Goal: Transaction & Acquisition: Purchase product/service

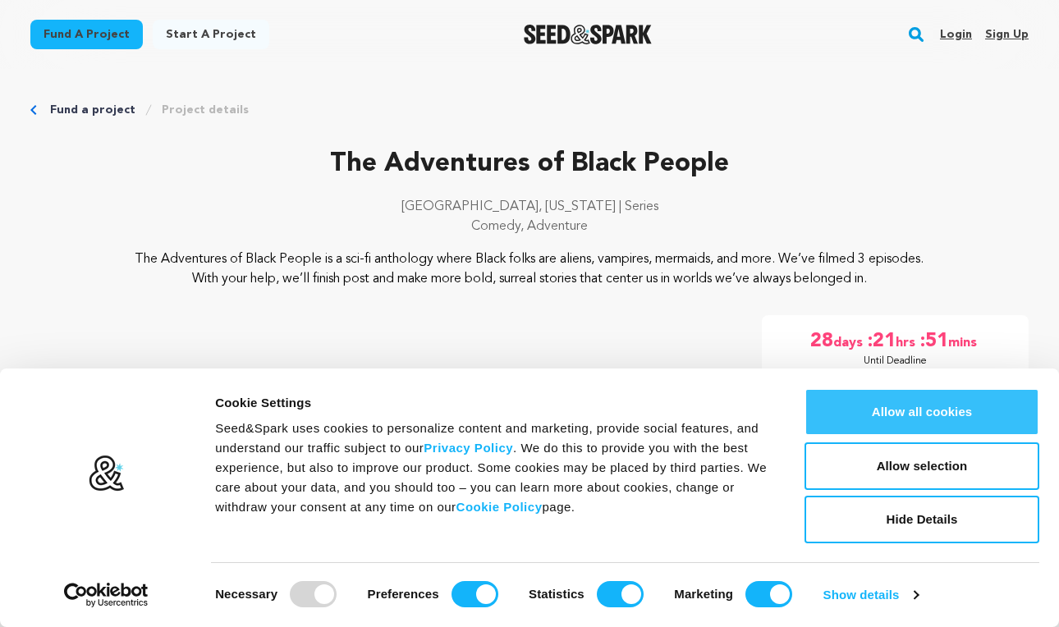
click at [871, 418] on button "Allow all cookies" at bounding box center [921, 412] width 235 height 48
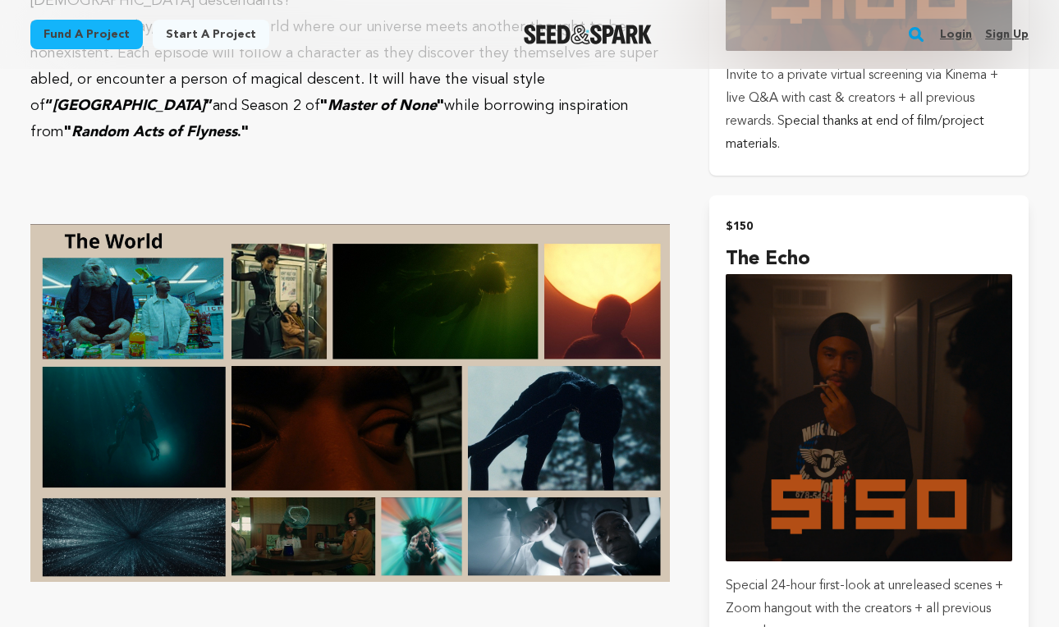
scroll to position [3292, 0]
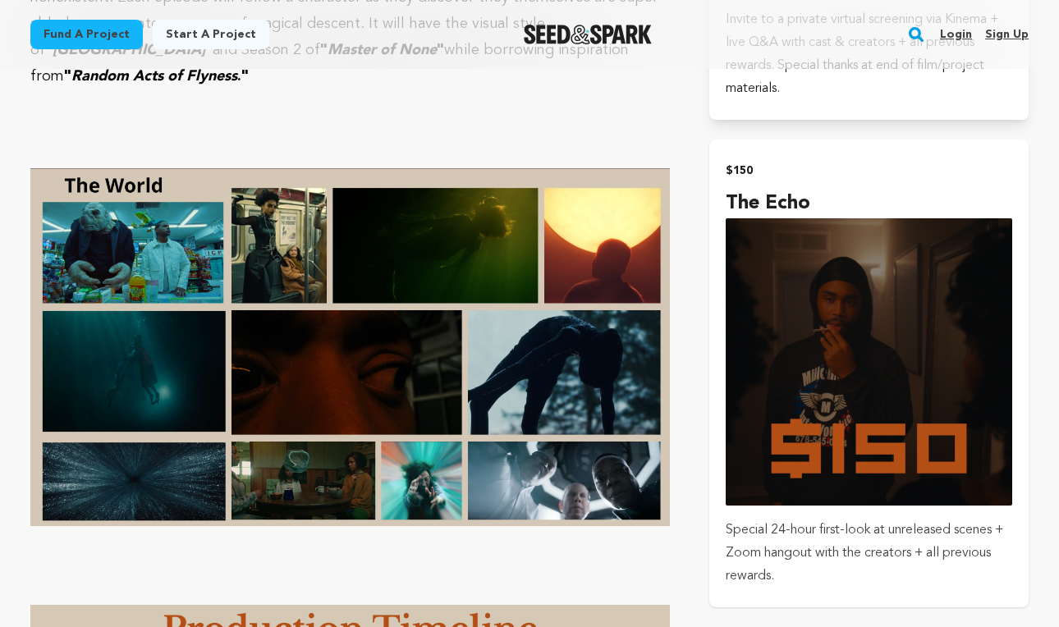
click at [862, 288] on img "submit" at bounding box center [868, 361] width 286 height 286
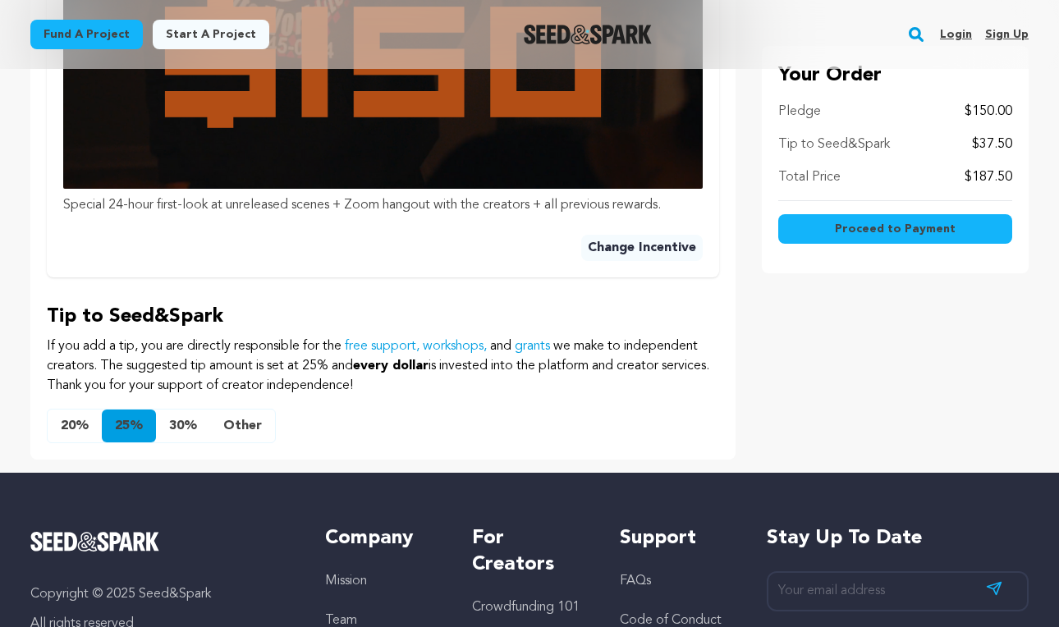
scroll to position [1092, 0]
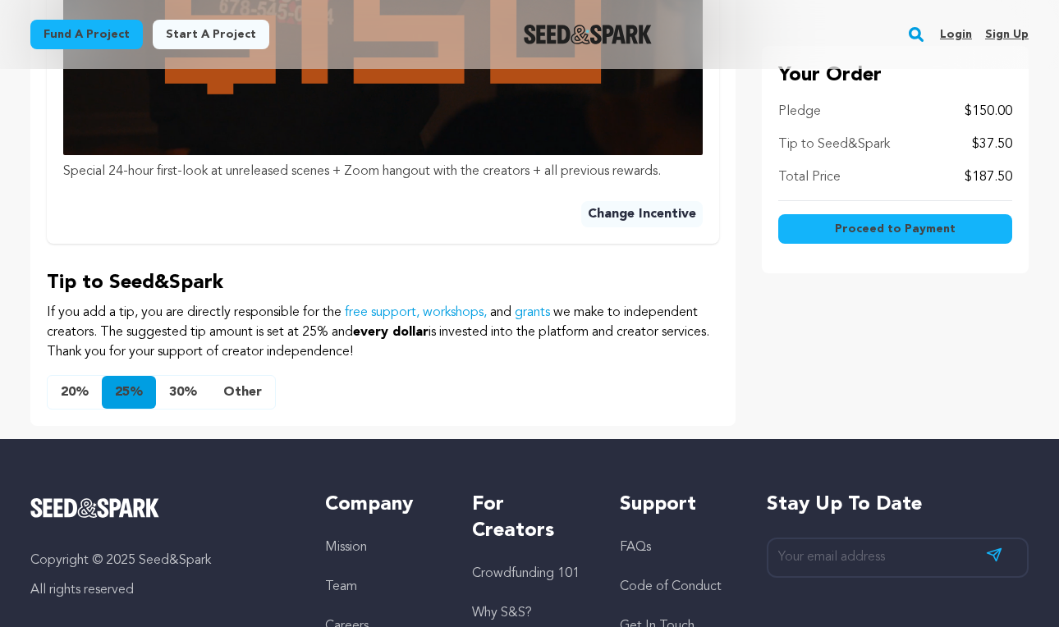
click at [251, 391] on button "Other" at bounding box center [242, 392] width 65 height 33
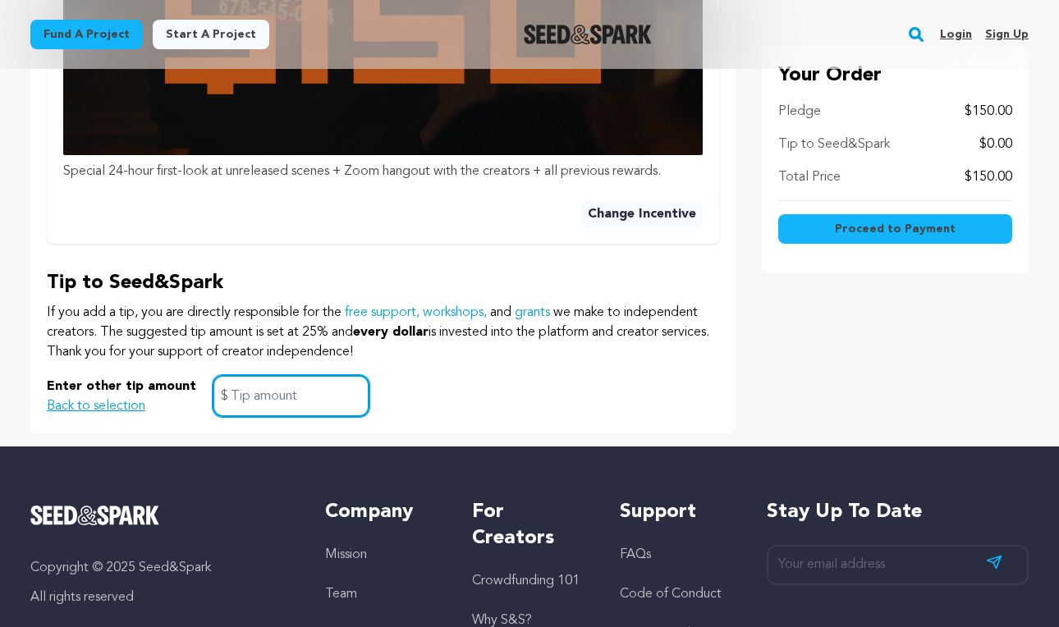
click at [251, 391] on input "text" at bounding box center [291, 396] width 157 height 42
type input "0"
click at [381, 389] on div "Enter other tip amount Back to selection 0 $" at bounding box center [383, 396] width 672 height 42
click at [473, 395] on div "Enter other tip amount Back to selection 0 $" at bounding box center [383, 396] width 672 height 42
click at [868, 233] on span "Proceed to Payment" at bounding box center [895, 229] width 121 height 16
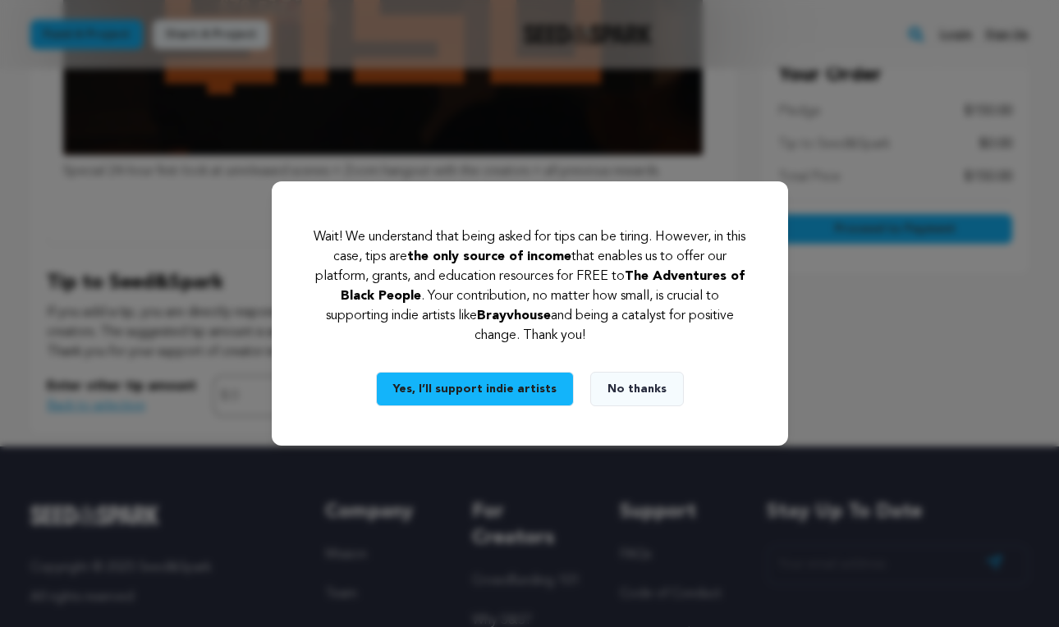
click at [620, 392] on button "No thanks" at bounding box center [637, 389] width 94 height 34
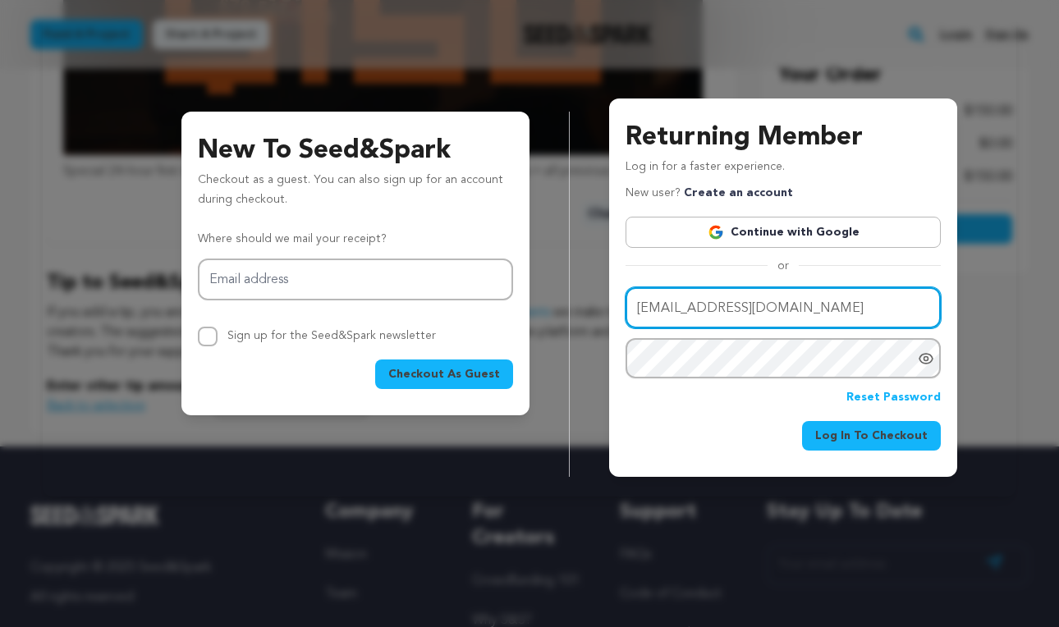
click at [760, 308] on input "showrunherllc@gmaio.com" at bounding box center [782, 308] width 315 height 42
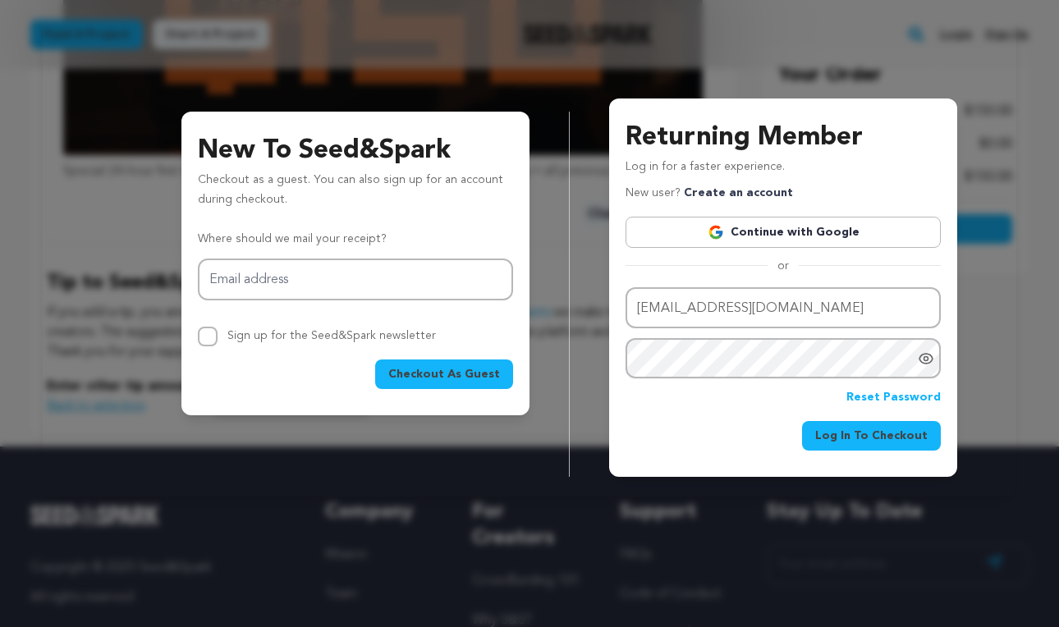
click at [920, 359] on icon "Show password as plain text. Warning: this will display your password on the sc…" at bounding box center [925, 359] width 13 height 10
click at [860, 438] on span "Log In To Checkout" at bounding box center [871, 436] width 112 height 16
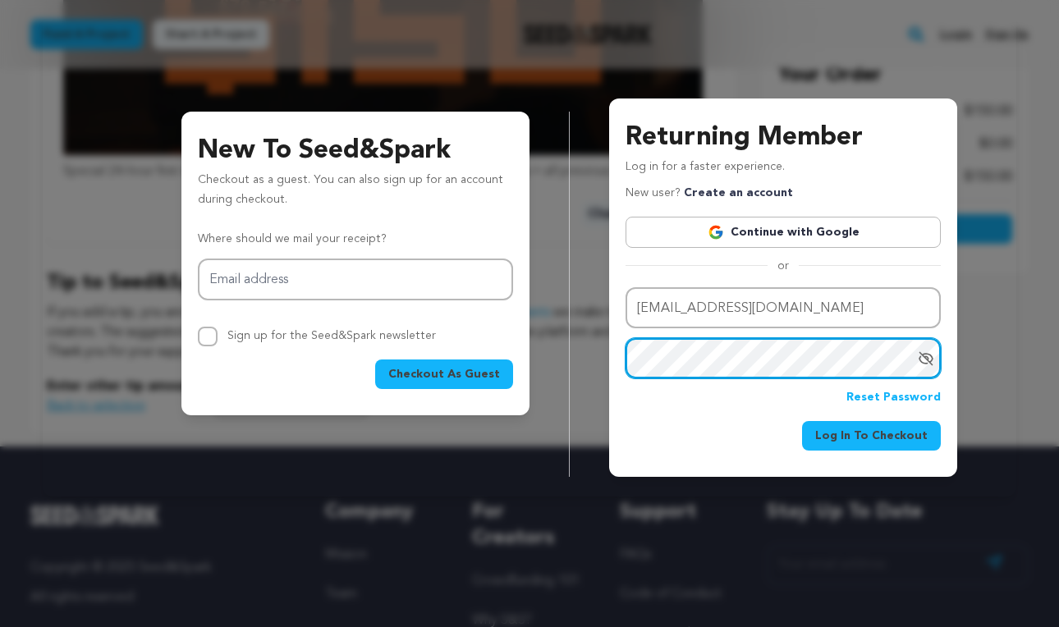
click at [875, 433] on button "Log In To Checkout" at bounding box center [871, 436] width 139 height 30
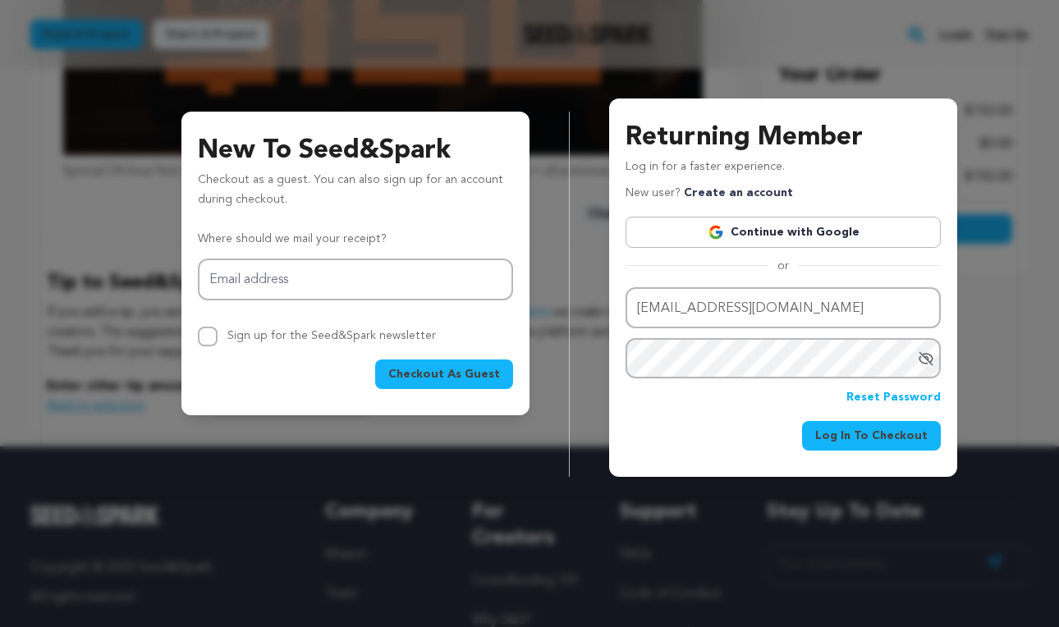
click at [903, 432] on span "Log In To Checkout" at bounding box center [871, 436] width 112 height 16
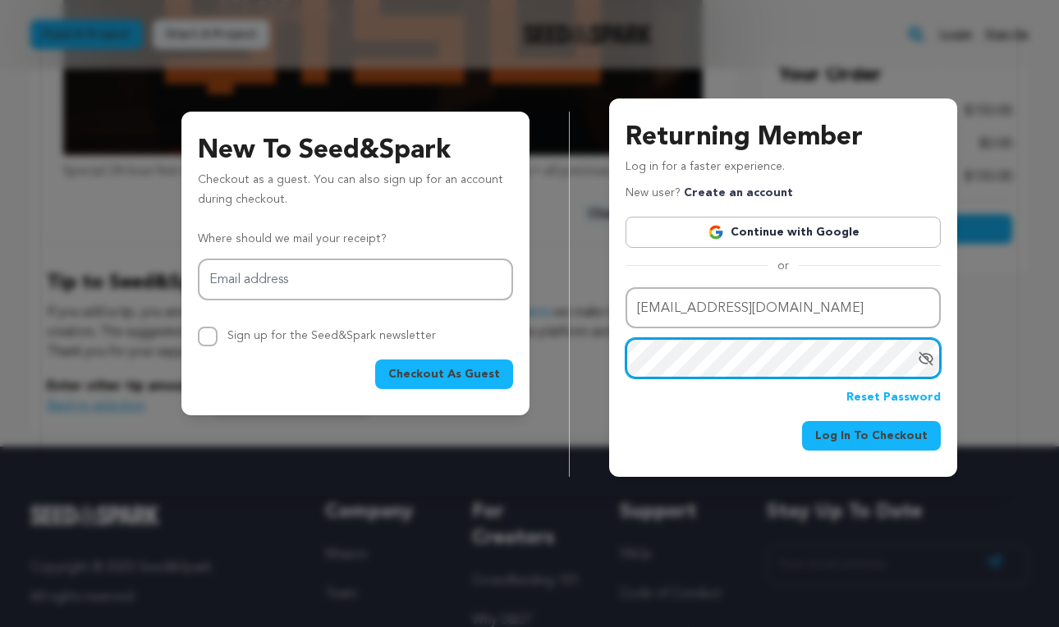
click at [875, 433] on button "Log In To Checkout" at bounding box center [871, 436] width 139 height 30
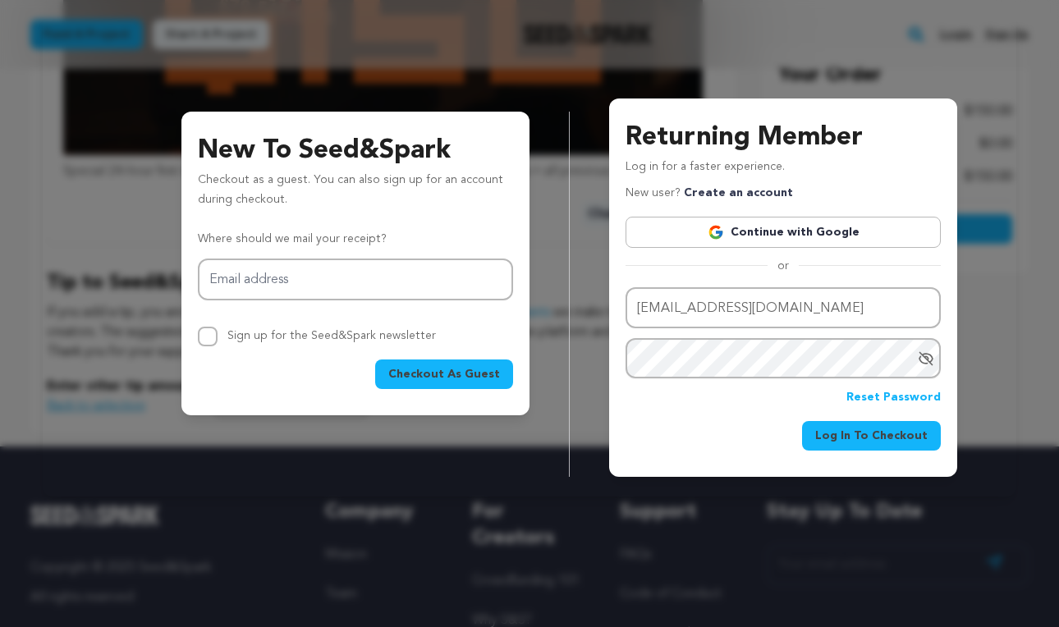
click at [878, 433] on span "Log In To Checkout" at bounding box center [871, 436] width 112 height 16
click at [914, 439] on span "Log In To Checkout" at bounding box center [871, 436] width 112 height 16
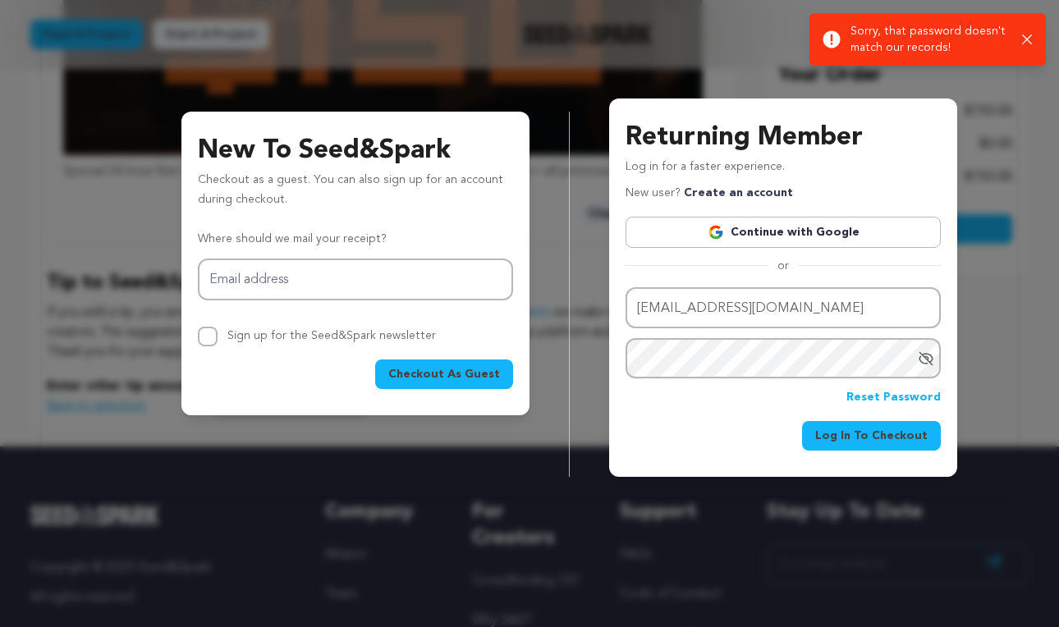
click at [843, 237] on link "Continue with Google" at bounding box center [782, 232] width 315 height 31
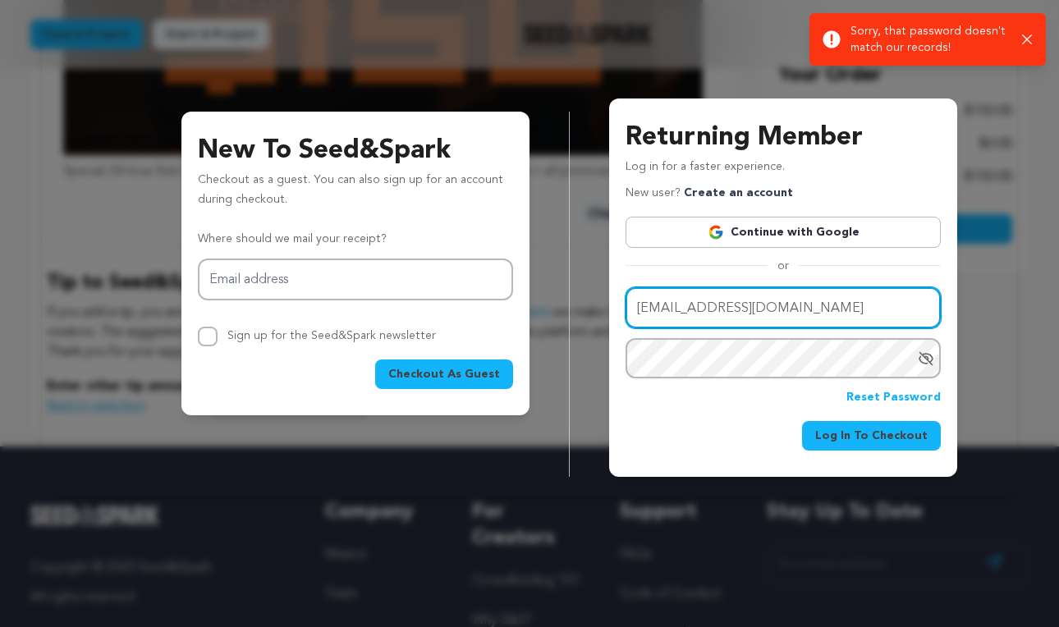
click at [716, 309] on input "showrunherllc@gmail.com" at bounding box center [782, 308] width 315 height 42
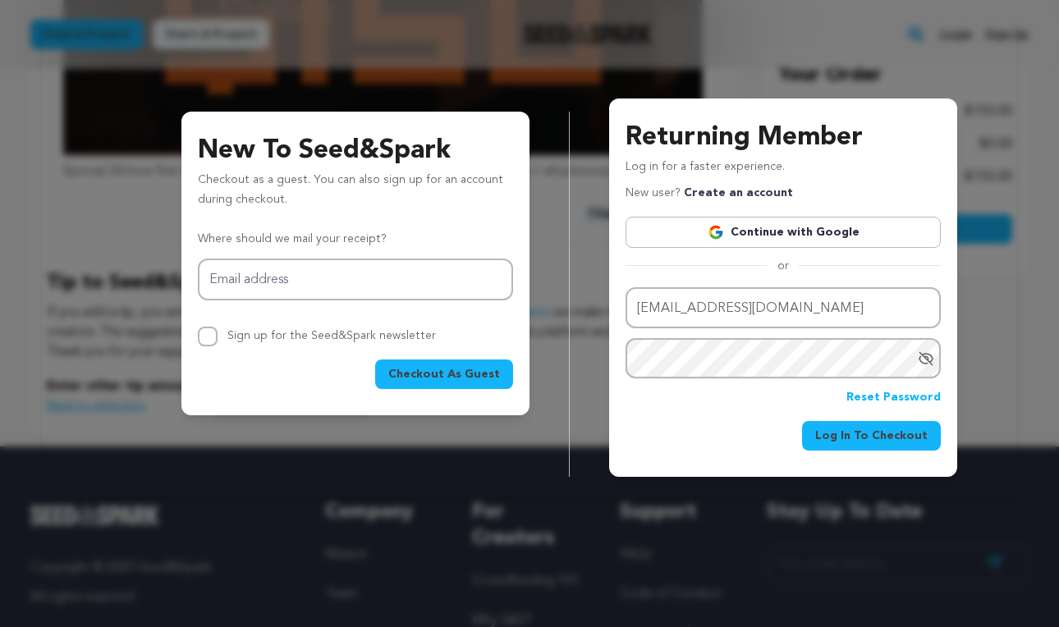
click at [877, 434] on span "Log In To Checkout" at bounding box center [871, 436] width 112 height 16
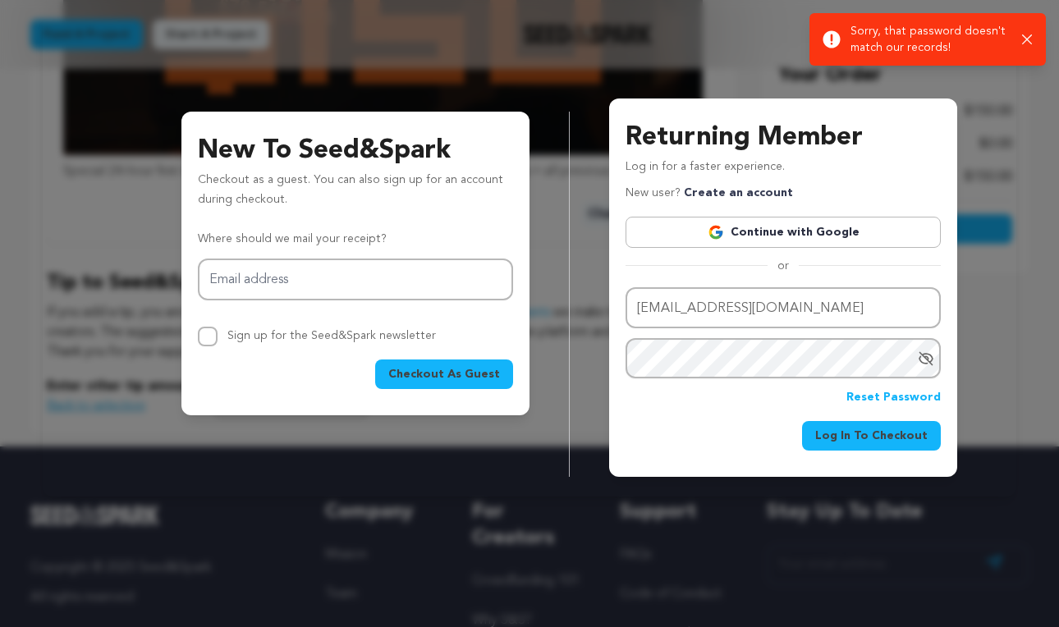
click at [887, 399] on link "Reset Password" at bounding box center [893, 398] width 94 height 20
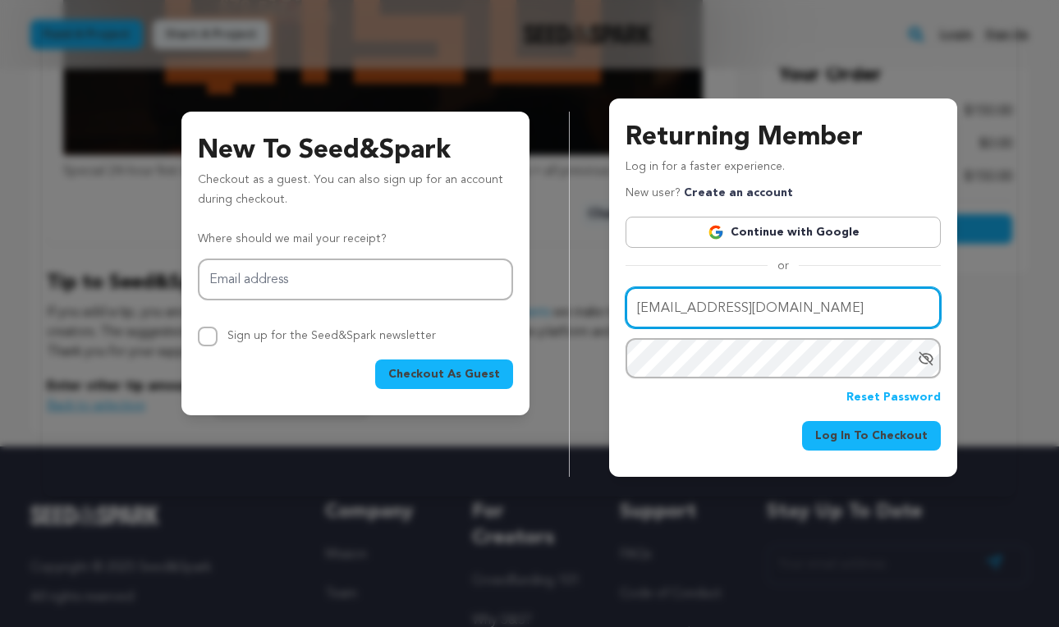
click at [703, 304] on input "showrunher@gmail.com" at bounding box center [782, 308] width 315 height 42
type input "showrunherllc@gmail.com"
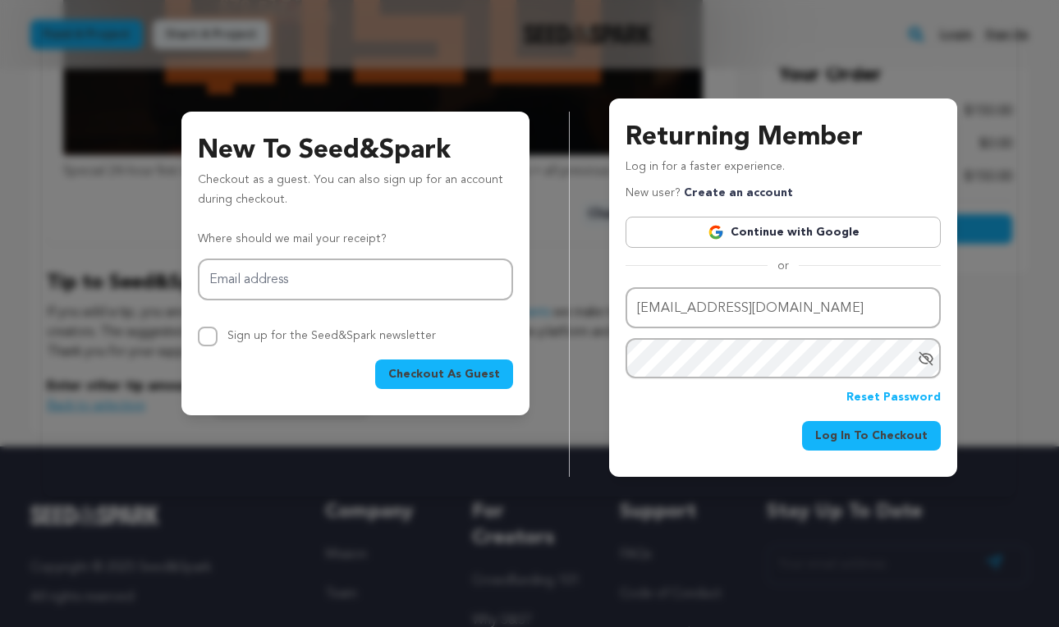
click at [881, 437] on span "Log In To Checkout" at bounding box center [871, 436] width 112 height 16
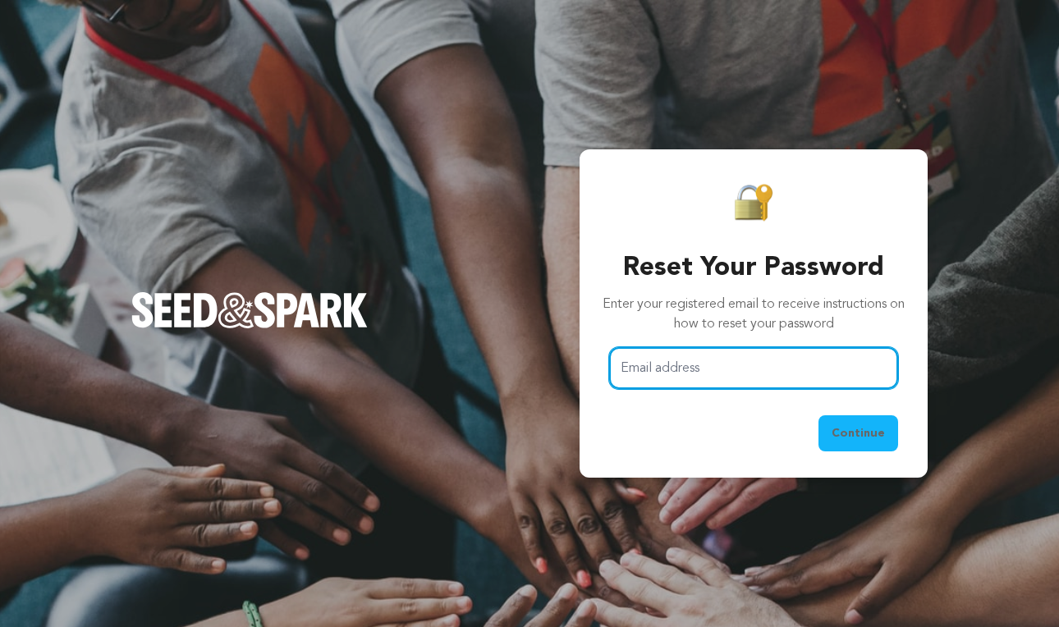
click at [691, 378] on input "Email address" at bounding box center [753, 368] width 289 height 42
type input "showrunherllc@gmail.com"
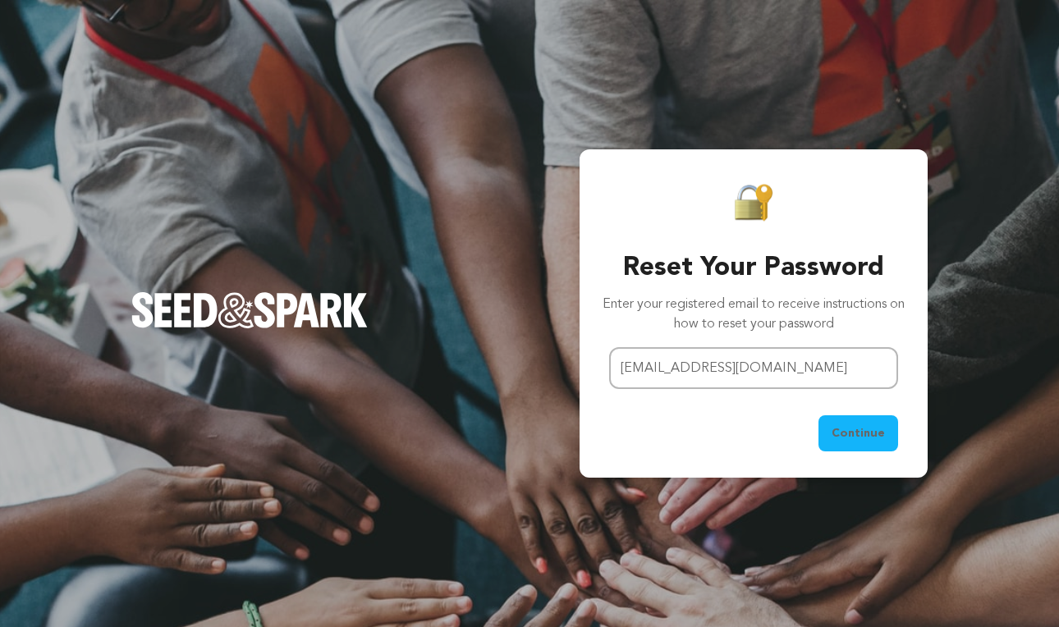
click at [883, 451] on div "Reset Your Password Enter your registered email to receive instructions on how …" at bounding box center [753, 313] width 348 height 328
click at [878, 439] on span "Continue" at bounding box center [857, 433] width 53 height 16
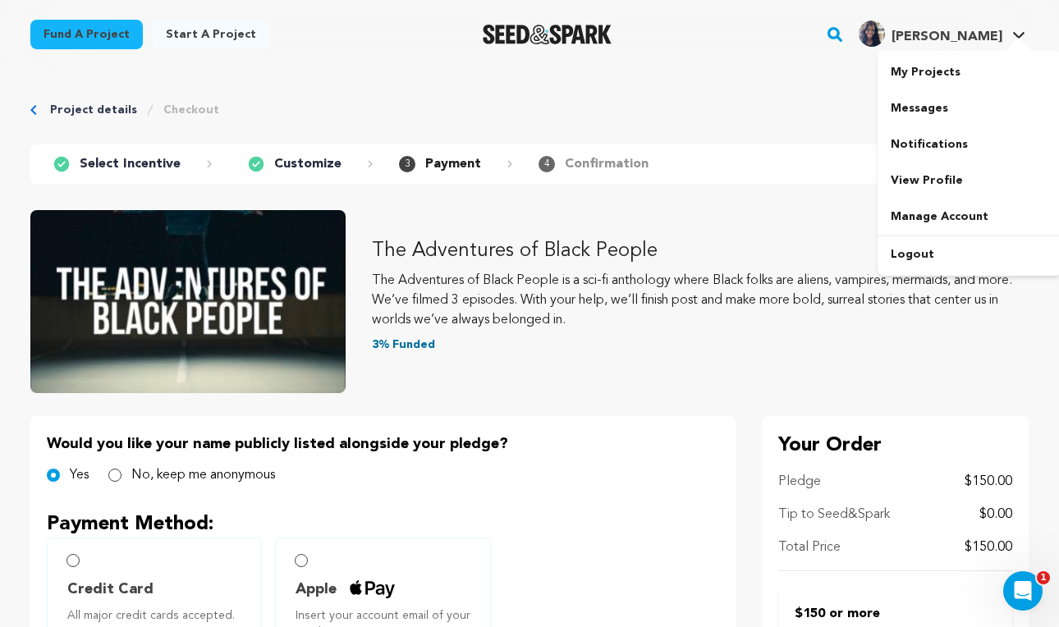
click at [1013, 31] on icon at bounding box center [1018, 35] width 13 height 8
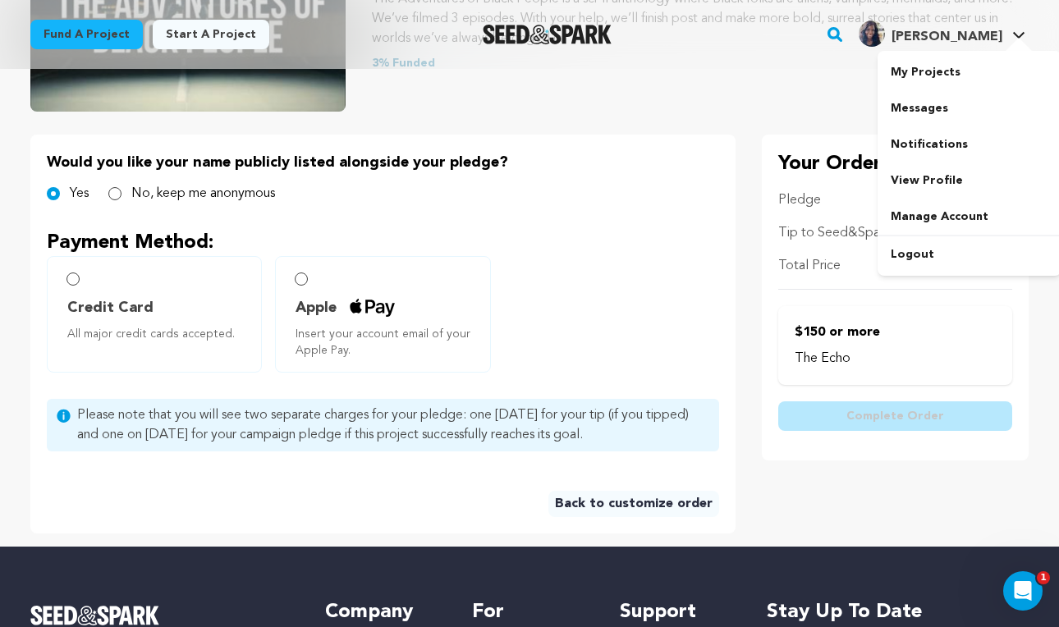
click at [66, 283] on label "Credit Card All major credit cards accepted." at bounding box center [154, 314] width 215 height 117
radio input "true"
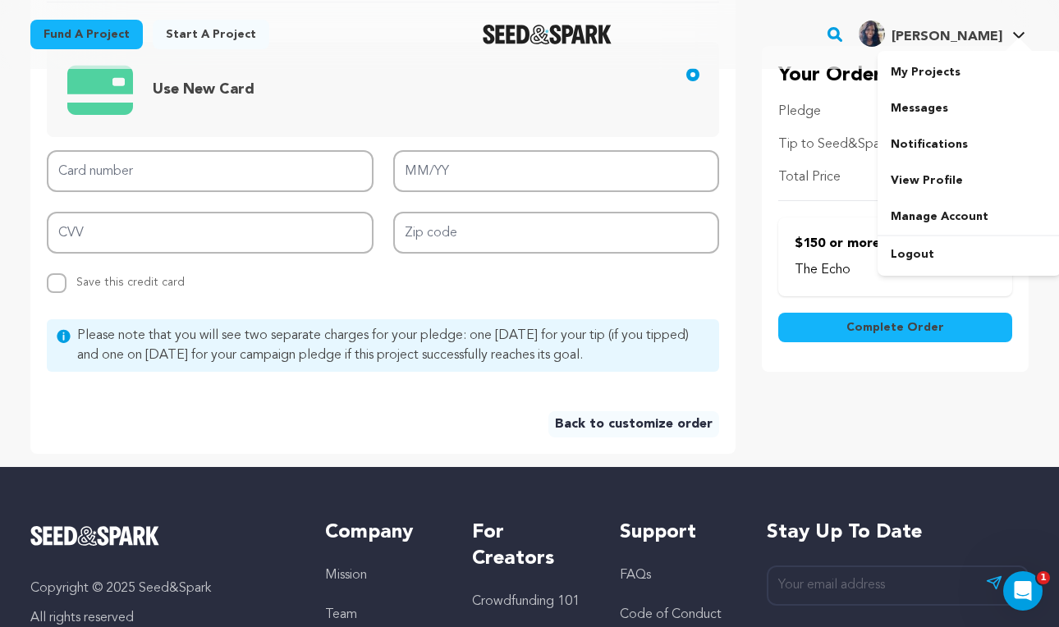
scroll to position [704, 0]
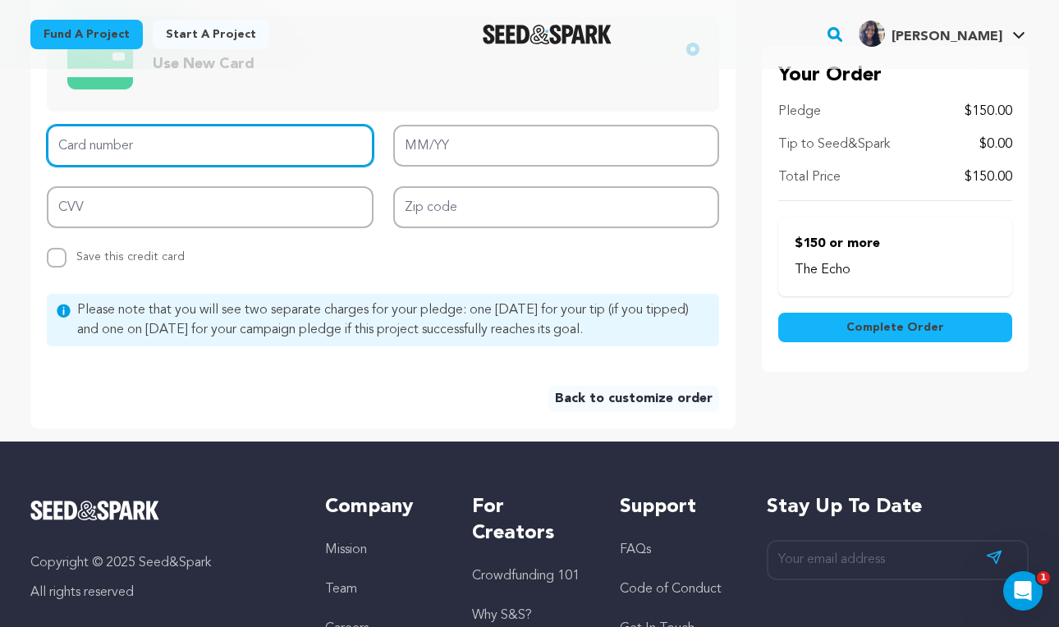
click at [189, 148] on input "Card number" at bounding box center [210, 146] width 327 height 42
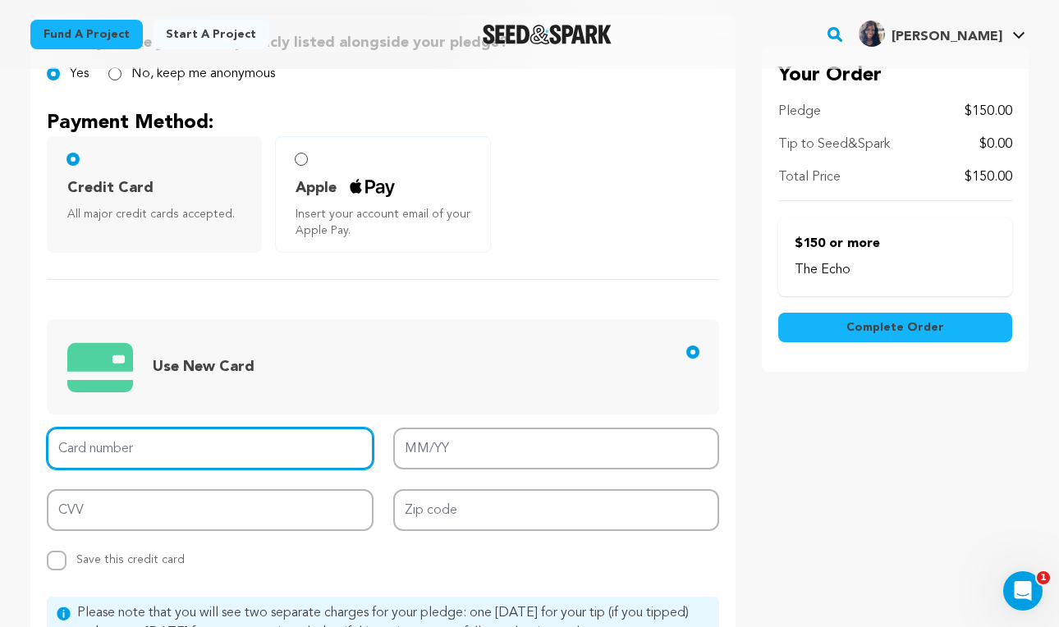
scroll to position [397, 0]
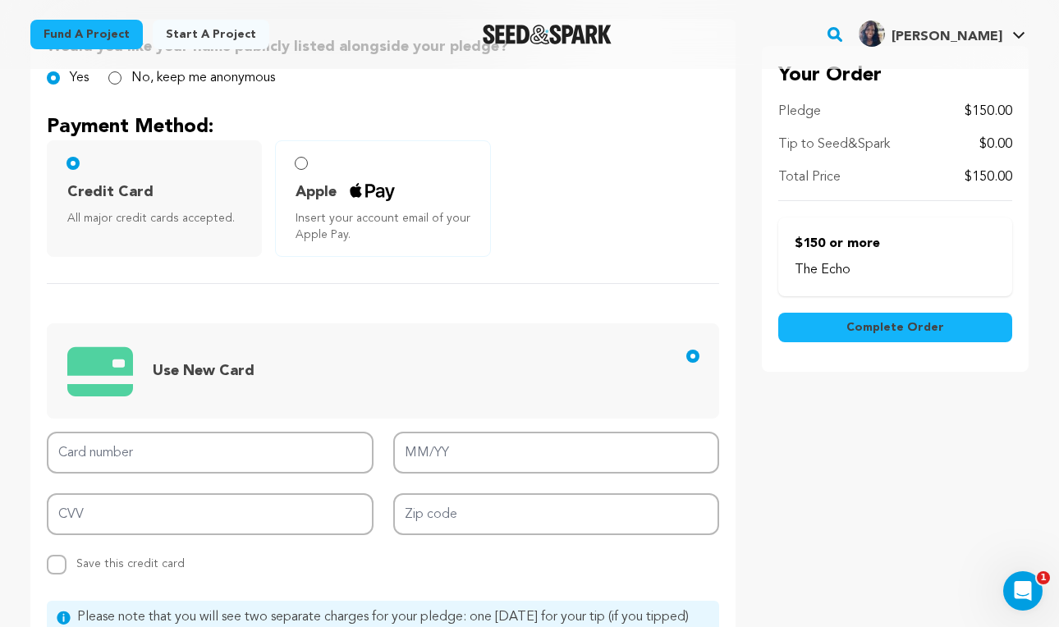
click at [303, 157] on input "Apple Insert your account email of your Apple Pay." at bounding box center [301, 163] width 13 height 13
click at [304, 162] on input "Apple Insert your account email of your Apple Pay." at bounding box center [301, 163] width 13 height 13
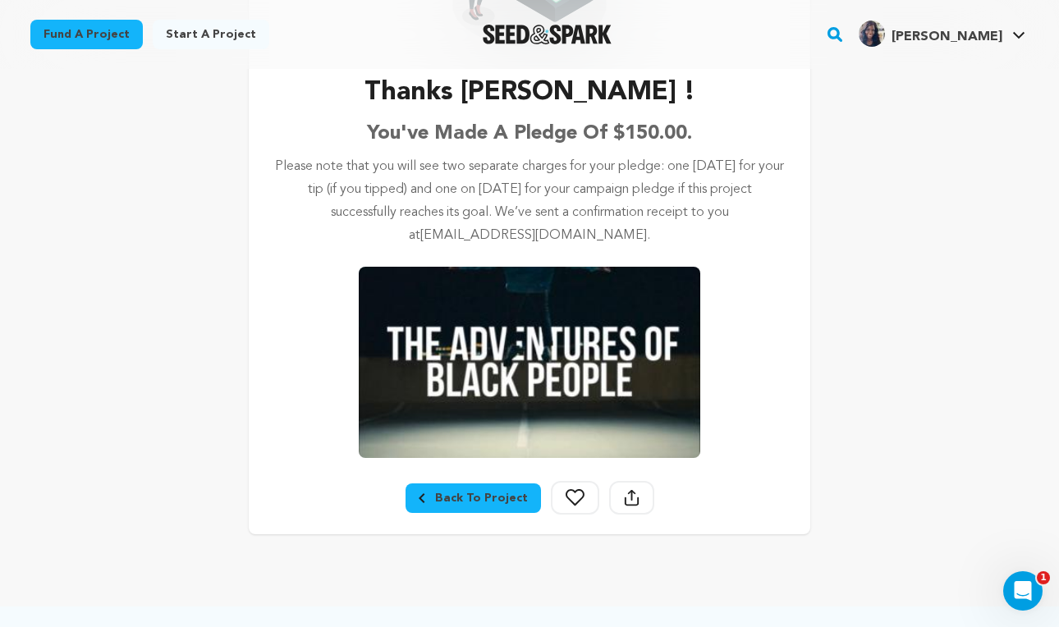
scroll to position [256, 0]
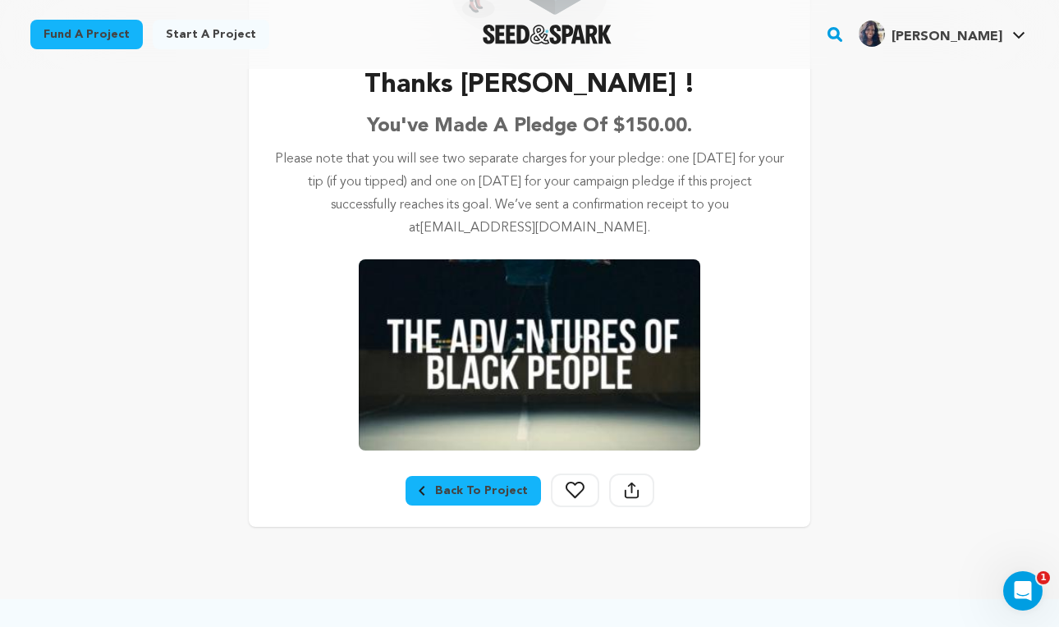
click at [566, 495] on icon at bounding box center [574, 490] width 19 height 16
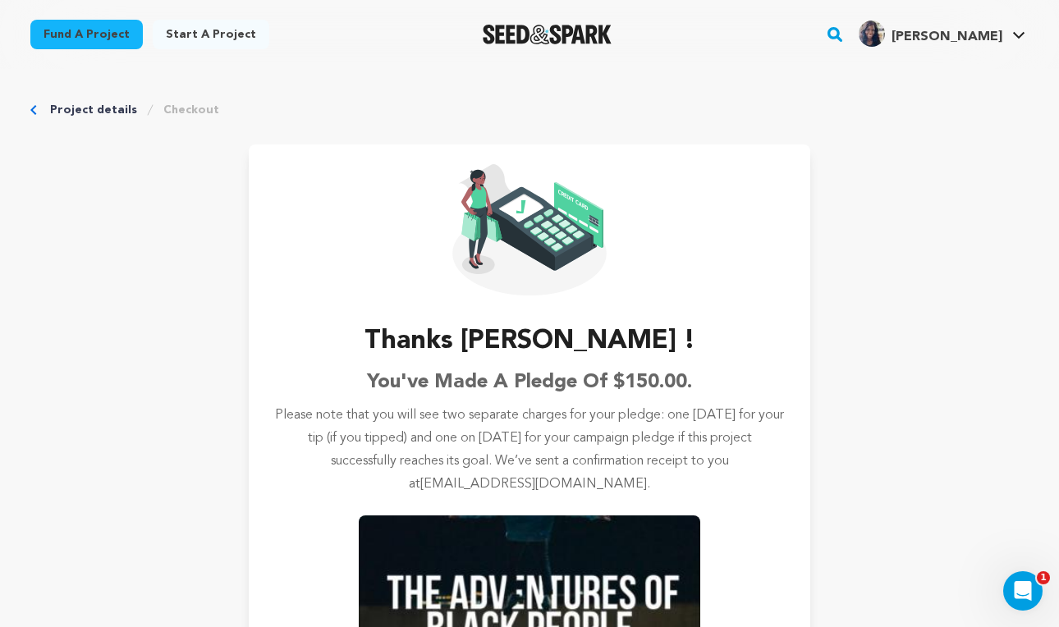
scroll to position [0, 0]
click at [33, 112] on icon "Breadcrumb" at bounding box center [33, 110] width 6 height 10
click at [37, 108] on div "Project details Checkout" at bounding box center [529, 110] width 998 height 16
click at [528, 476] on p "Please note that you will see two separate charges for your pledge: one today f…" at bounding box center [529, 450] width 509 height 92
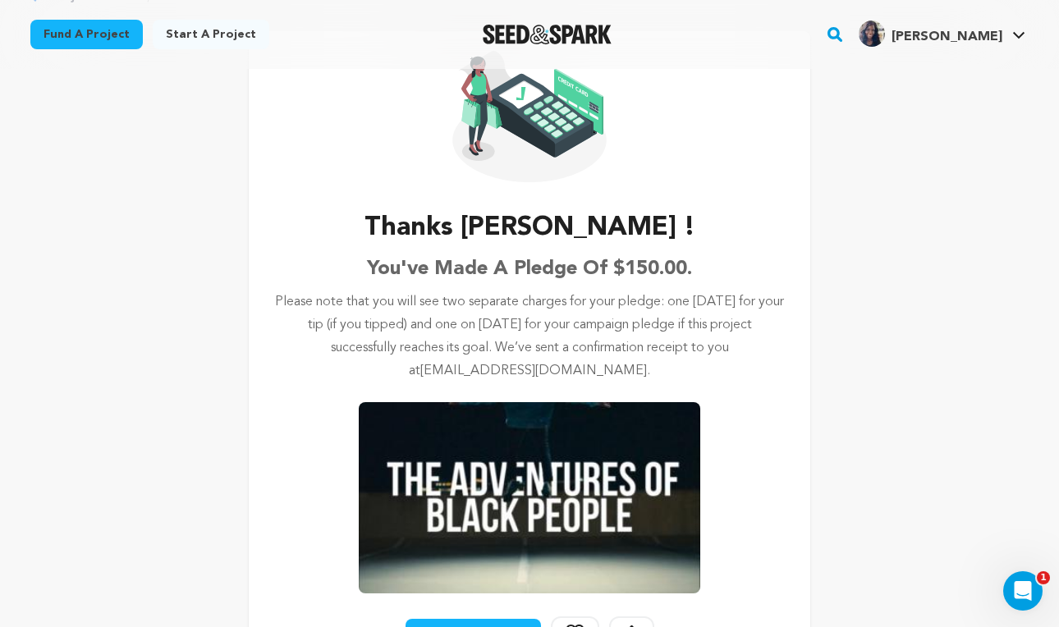
scroll to position [134, 0]
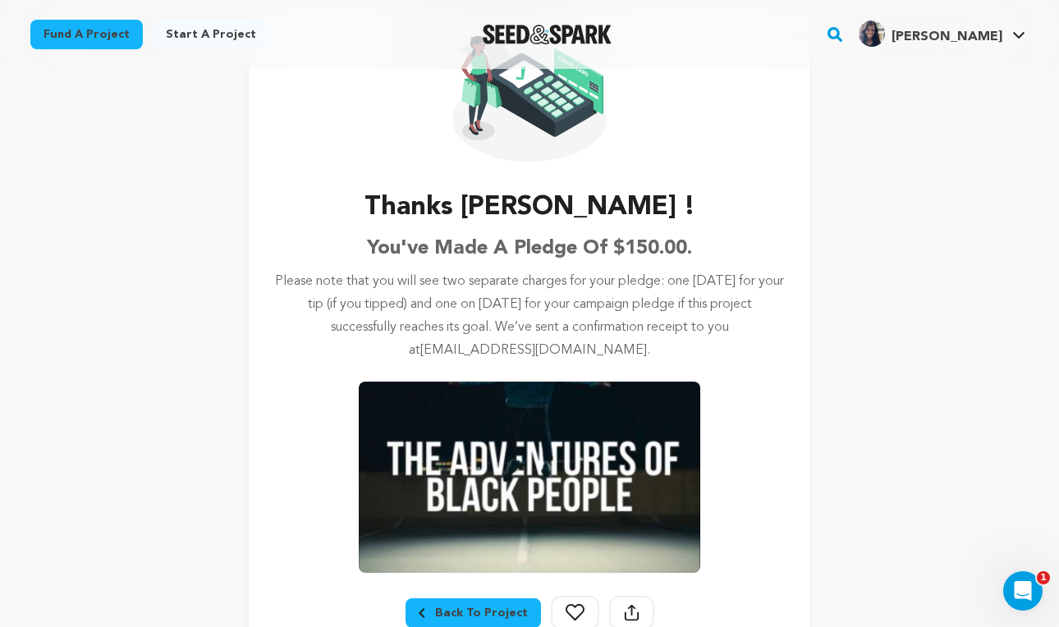
click at [526, 451] on img at bounding box center [529, 477] width 341 height 191
click at [484, 619] on div "Back To Project" at bounding box center [473, 613] width 109 height 16
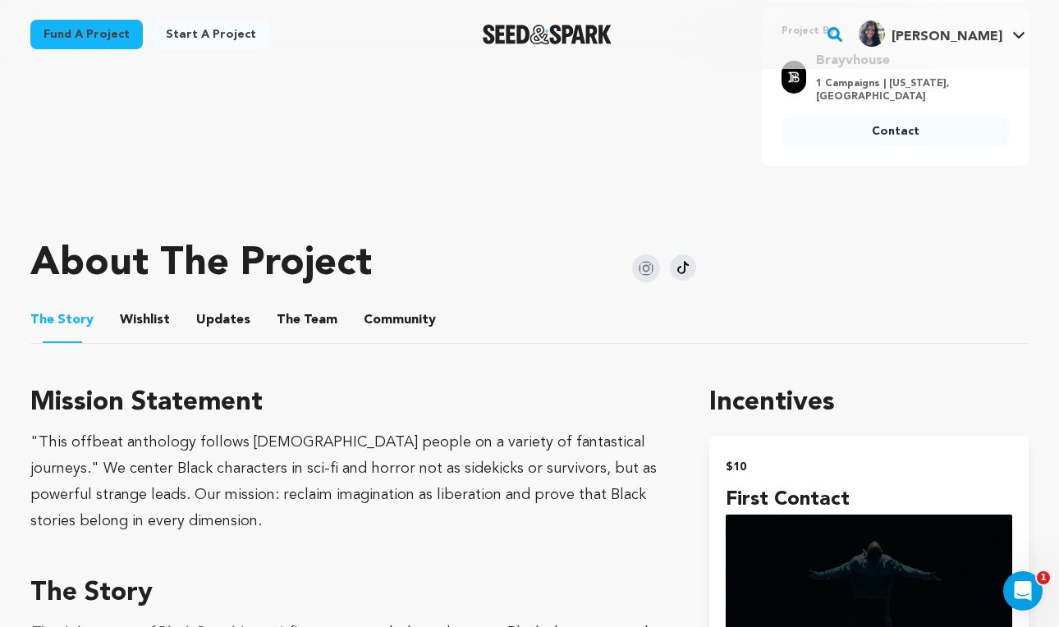
scroll to position [693, 0]
click at [138, 304] on button "Wishlist" at bounding box center [145, 323] width 39 height 39
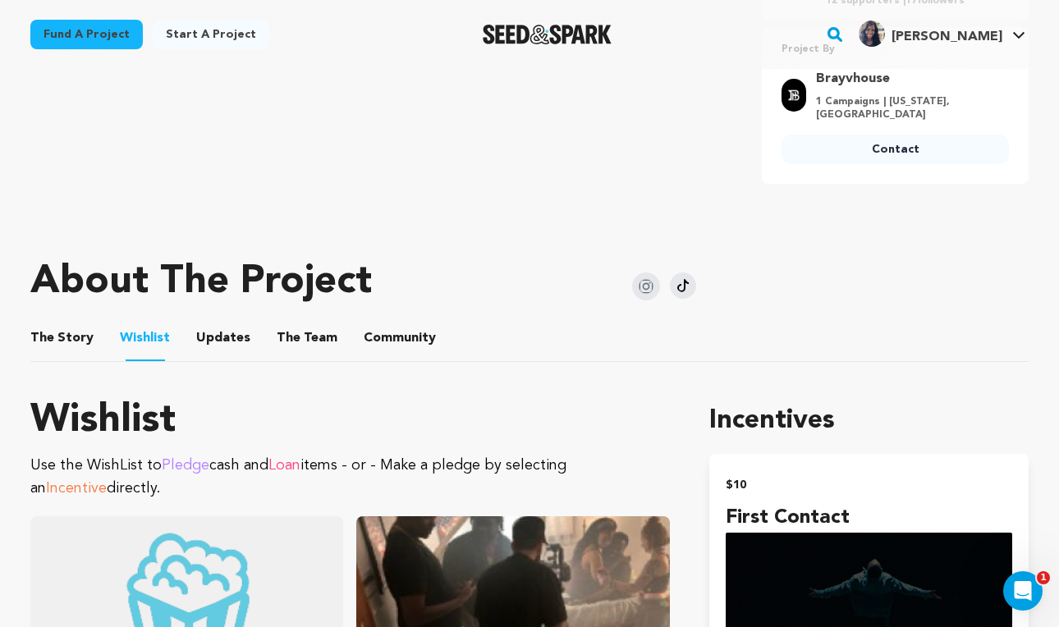
scroll to position [687, 0]
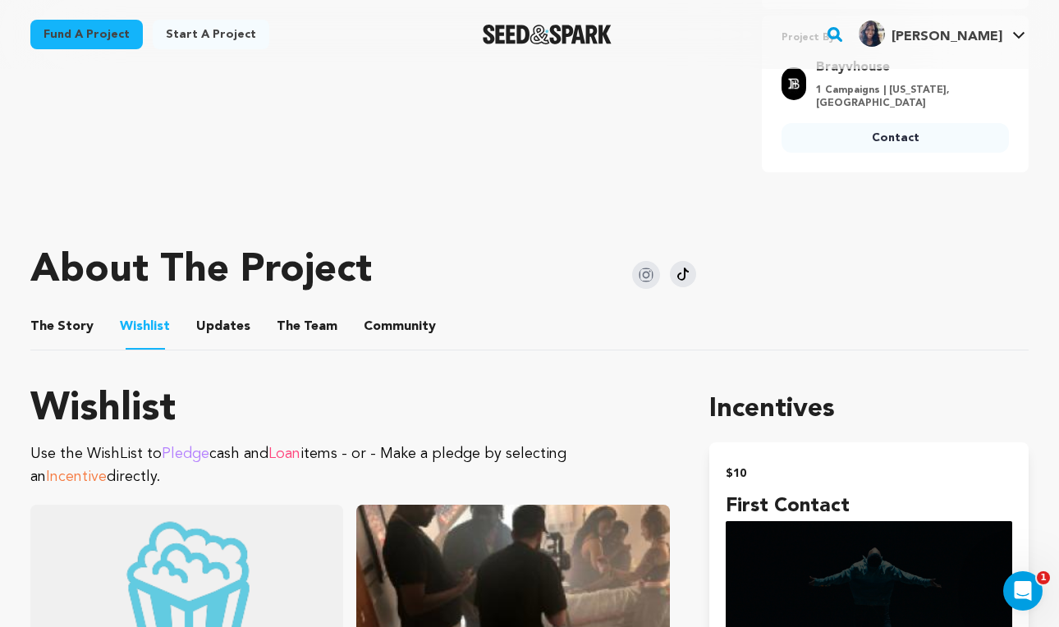
click at [320, 331] on li "The Team The Team" at bounding box center [307, 327] width 61 height 46
click at [313, 315] on button "The Team" at bounding box center [306, 329] width 39 height 39
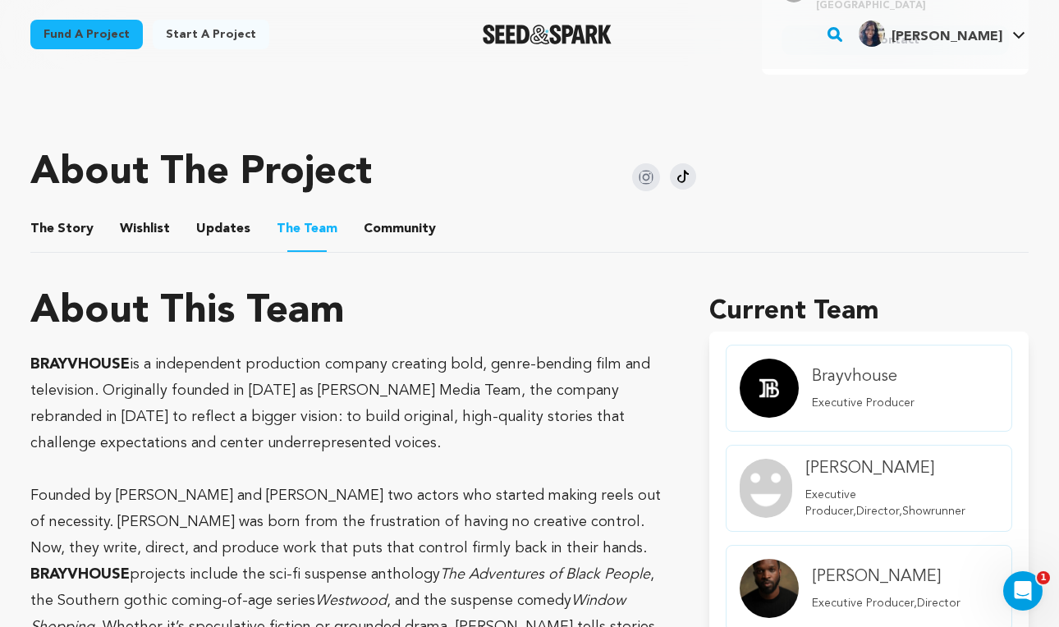
scroll to position [784, 0]
click at [398, 213] on button "Community" at bounding box center [399, 232] width 39 height 39
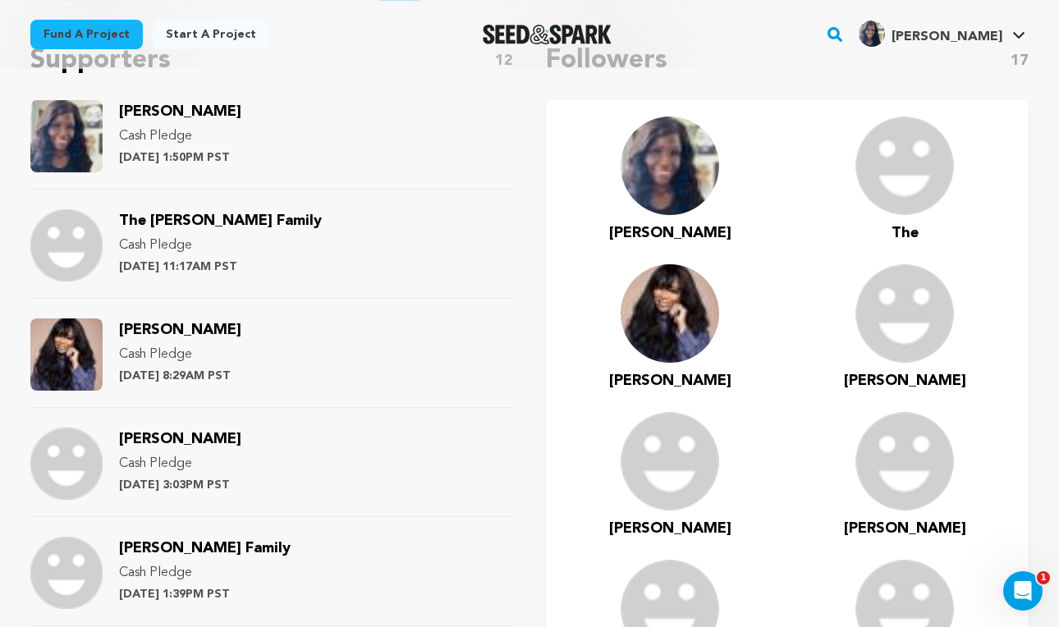
scroll to position [1037, 0]
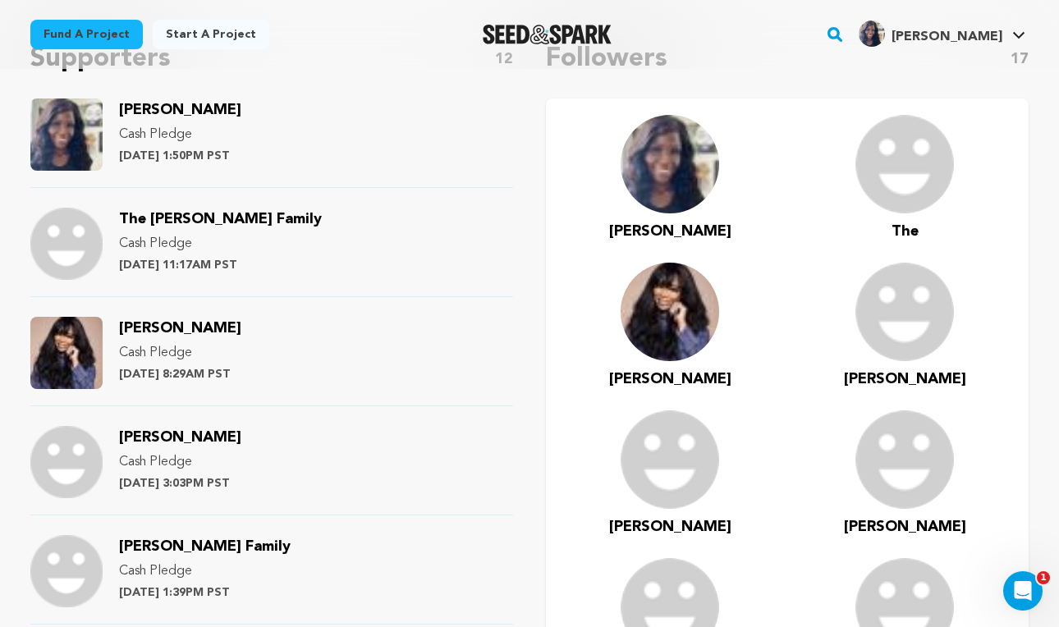
click at [238, 326] on div "Britt Banks Cash Pledge Thursday August 21st at 8:29AM PST" at bounding box center [180, 353] width 122 height 72
click at [660, 298] on img at bounding box center [669, 312] width 98 height 98
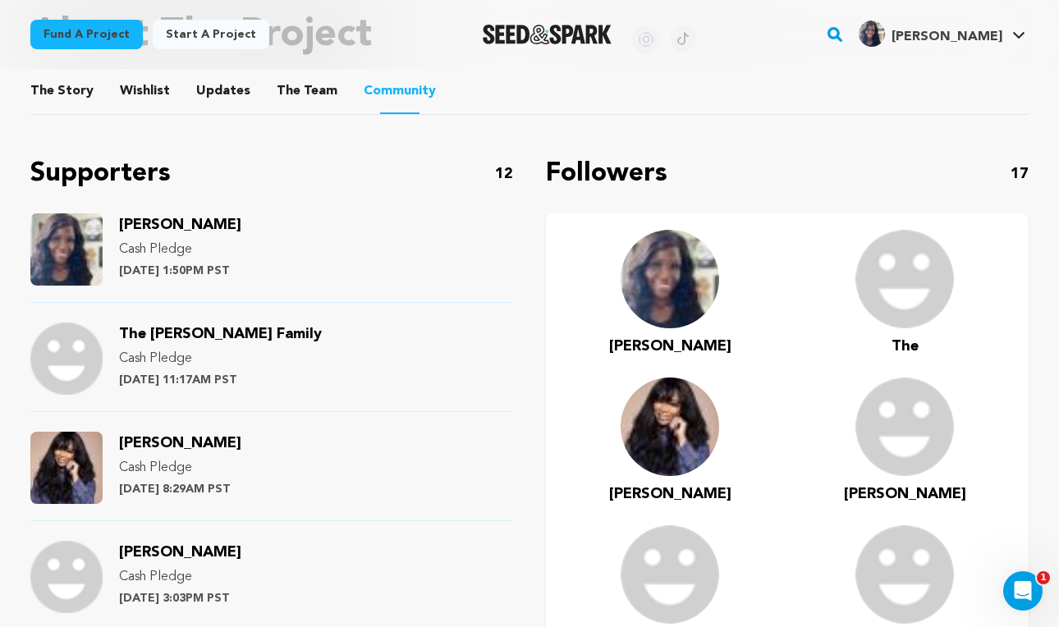
scroll to position [920, 0]
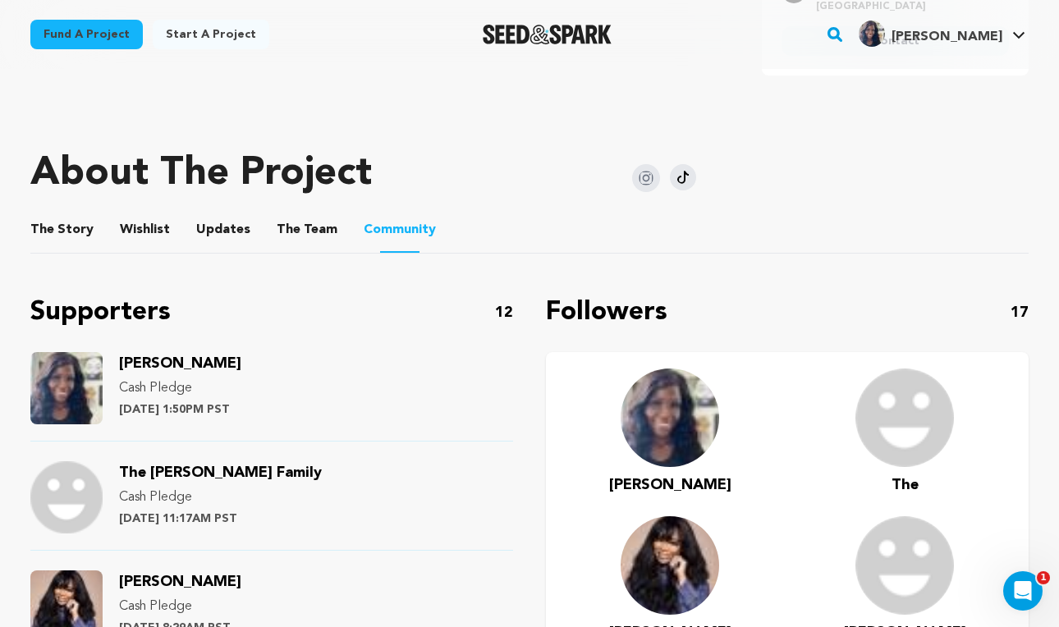
scroll to position [687, 0]
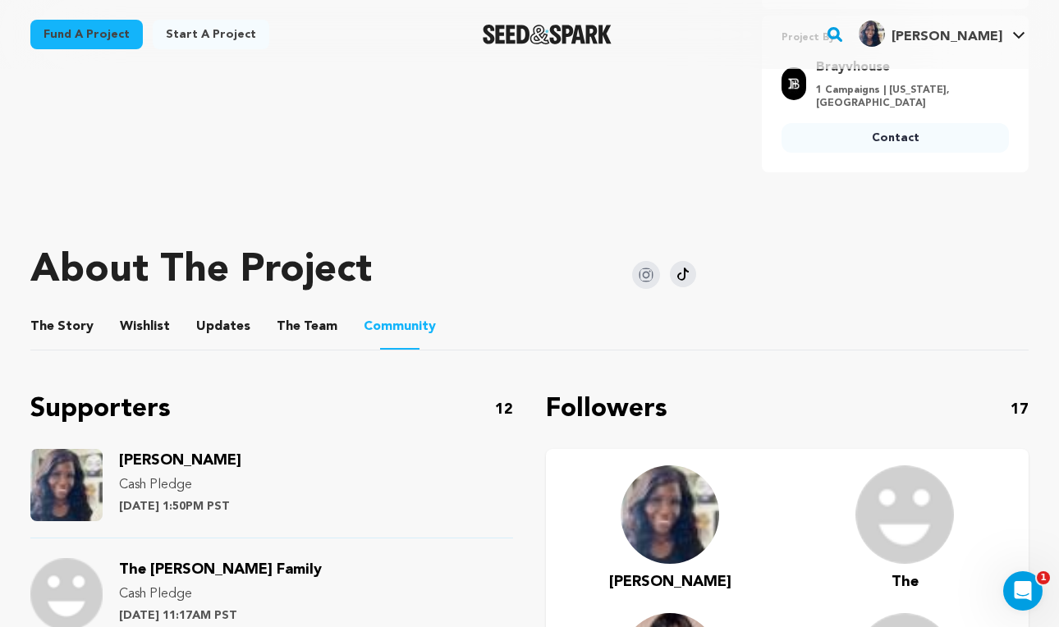
click at [146, 318] on button "Wishlist" at bounding box center [145, 329] width 39 height 39
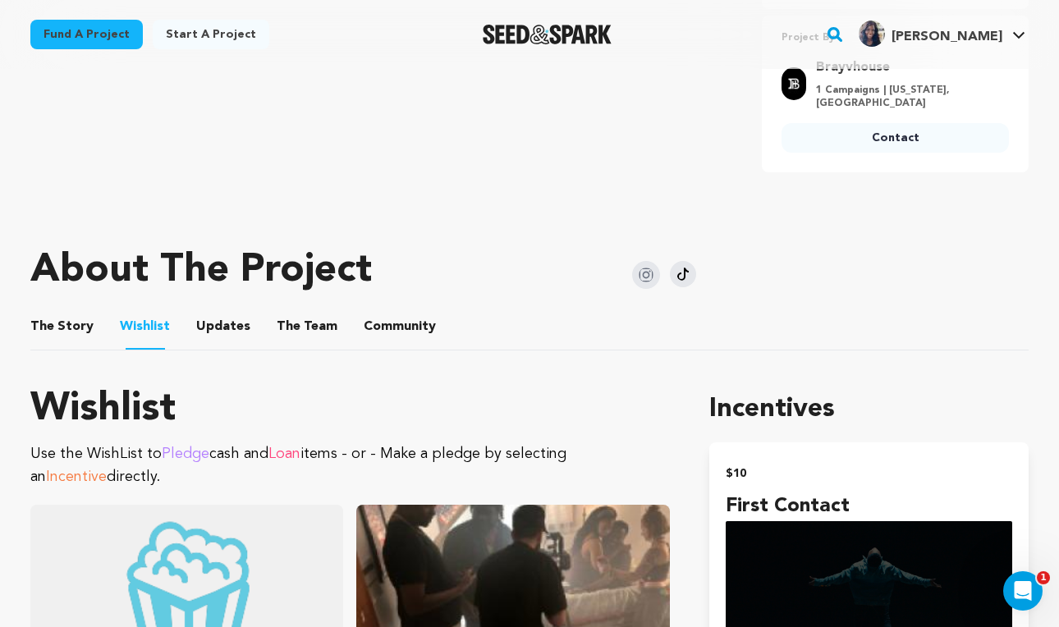
click at [226, 316] on button "Updates" at bounding box center [223, 329] width 39 height 39
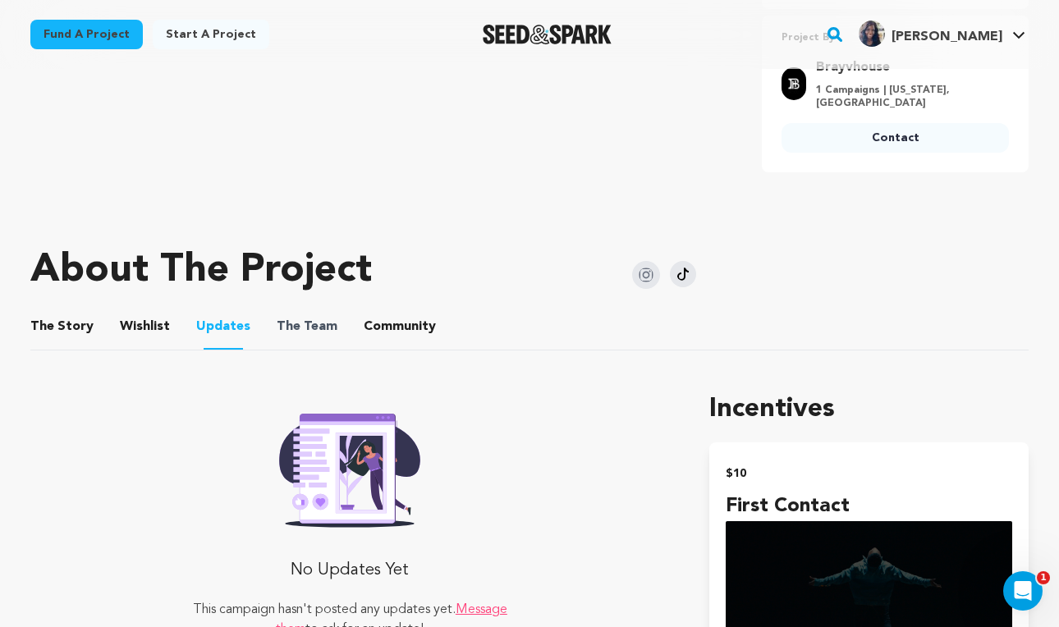
click at [327, 317] on span "The Team" at bounding box center [307, 327] width 61 height 20
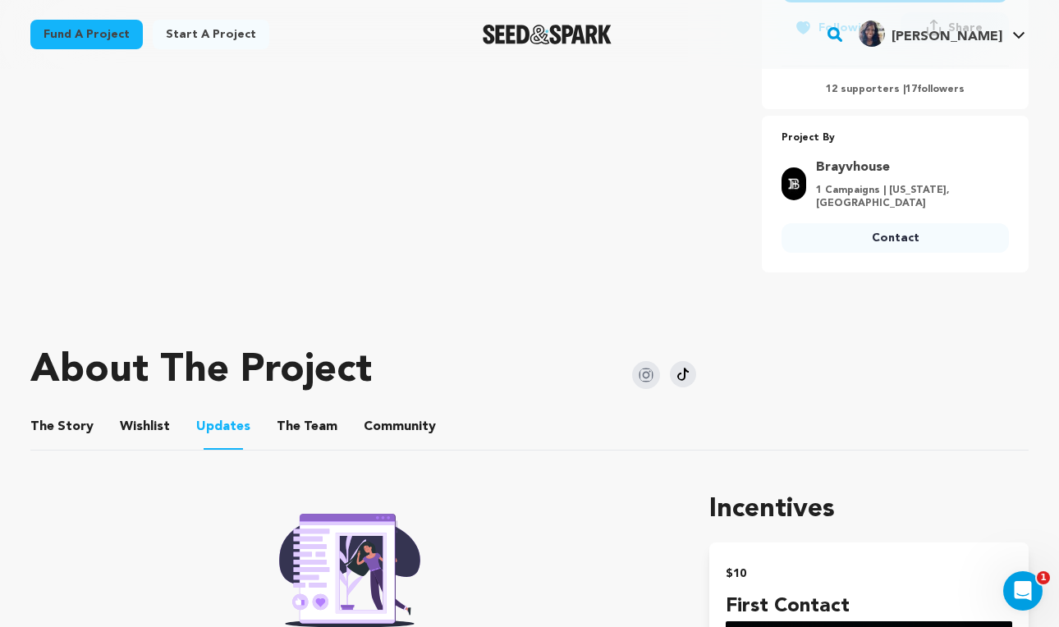
scroll to position [646, 0]
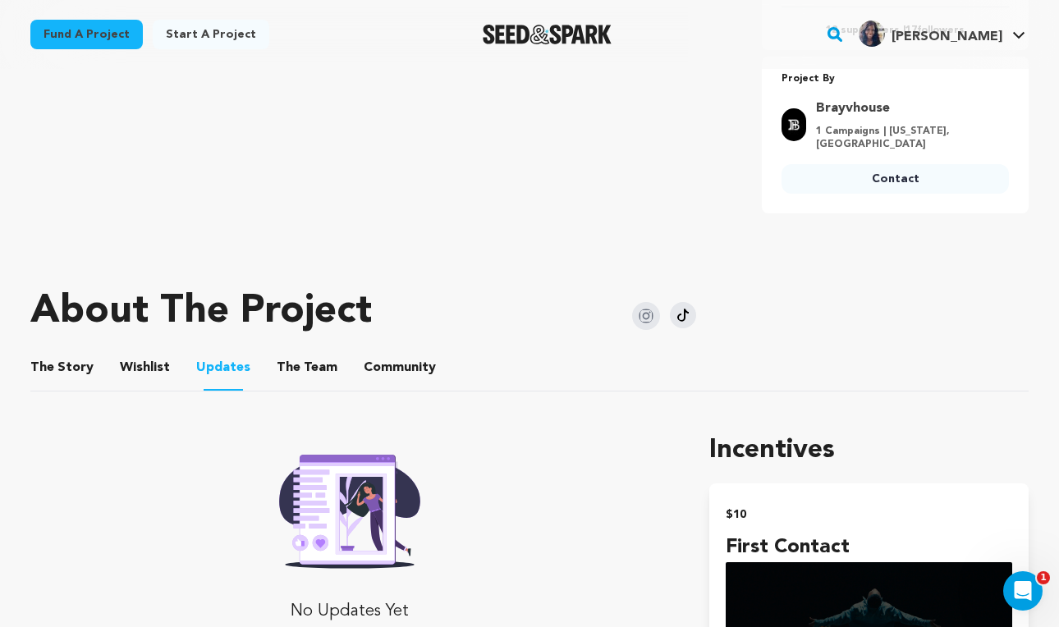
click at [387, 359] on button "Community" at bounding box center [399, 370] width 39 height 39
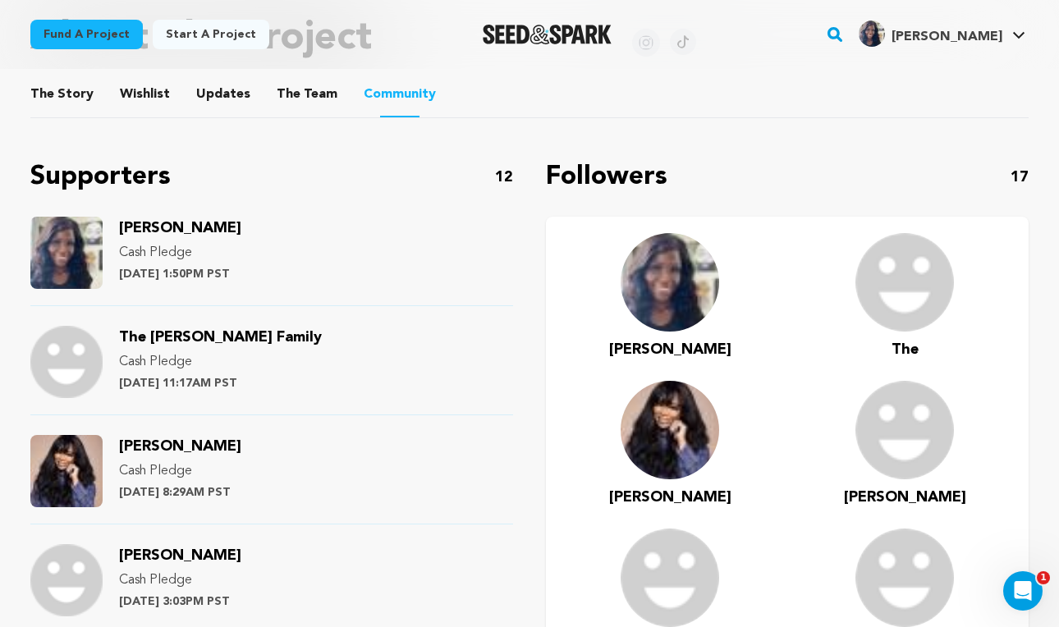
scroll to position [1051, 0]
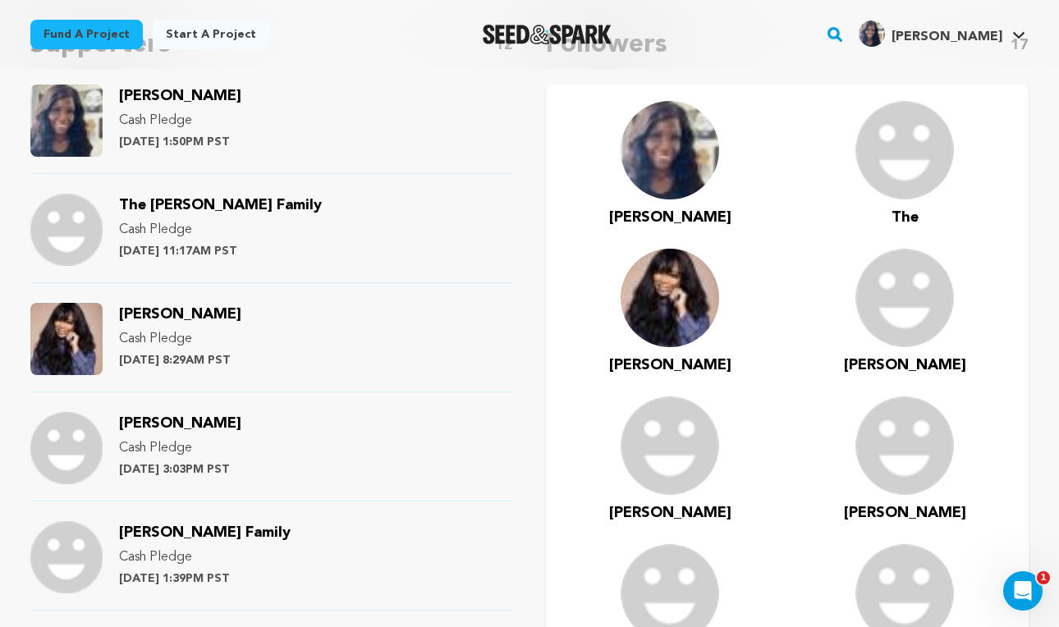
click at [155, 307] on span "[PERSON_NAME]" at bounding box center [180, 314] width 122 height 15
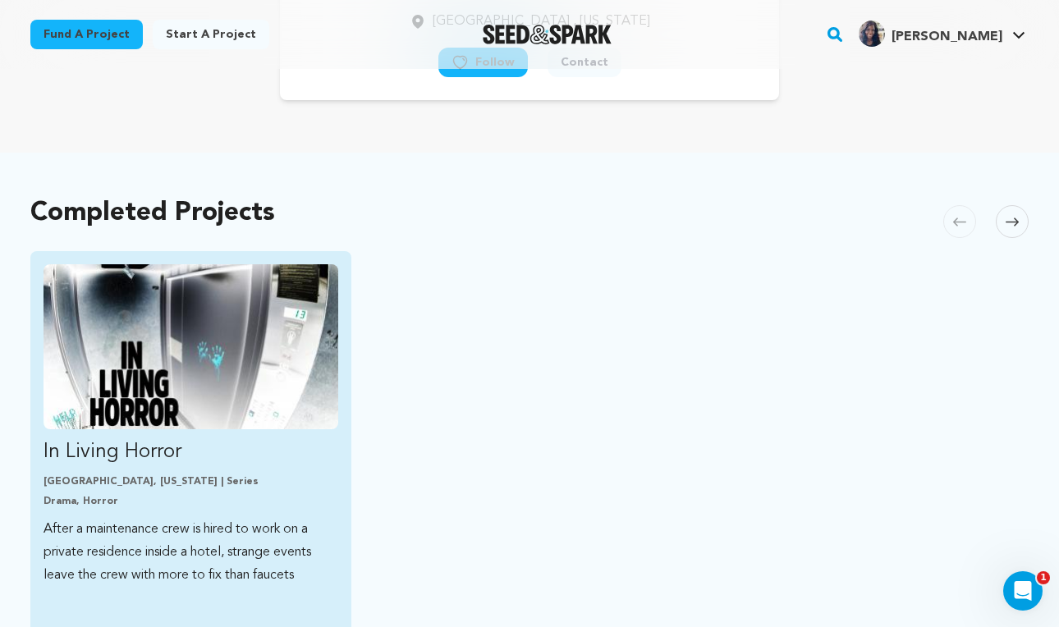
scroll to position [244, 0]
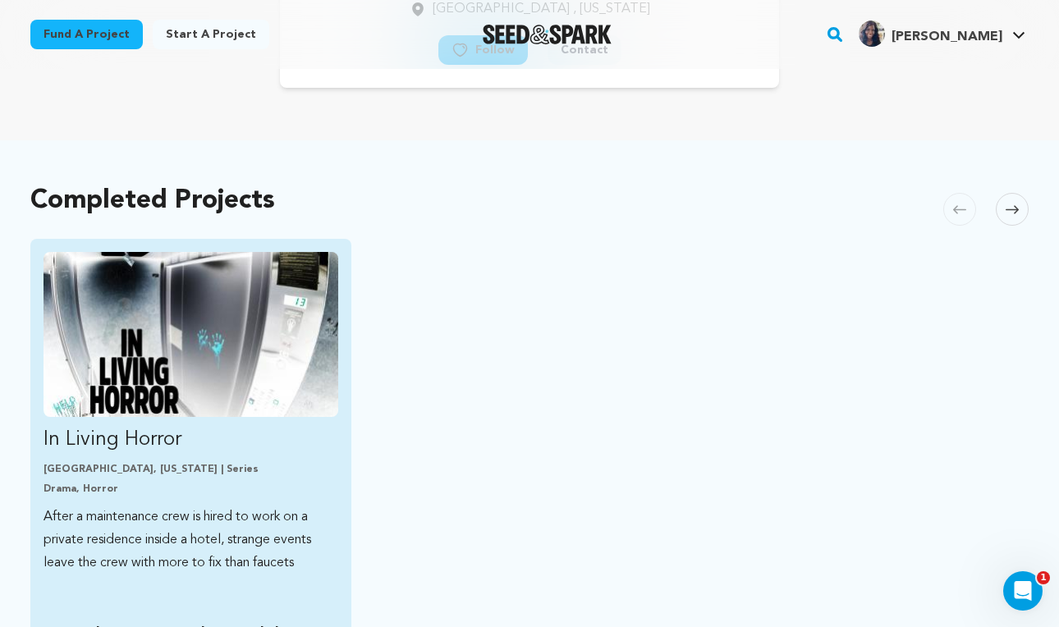
click at [127, 303] on img "Fund In Living Horror" at bounding box center [190, 334] width 295 height 165
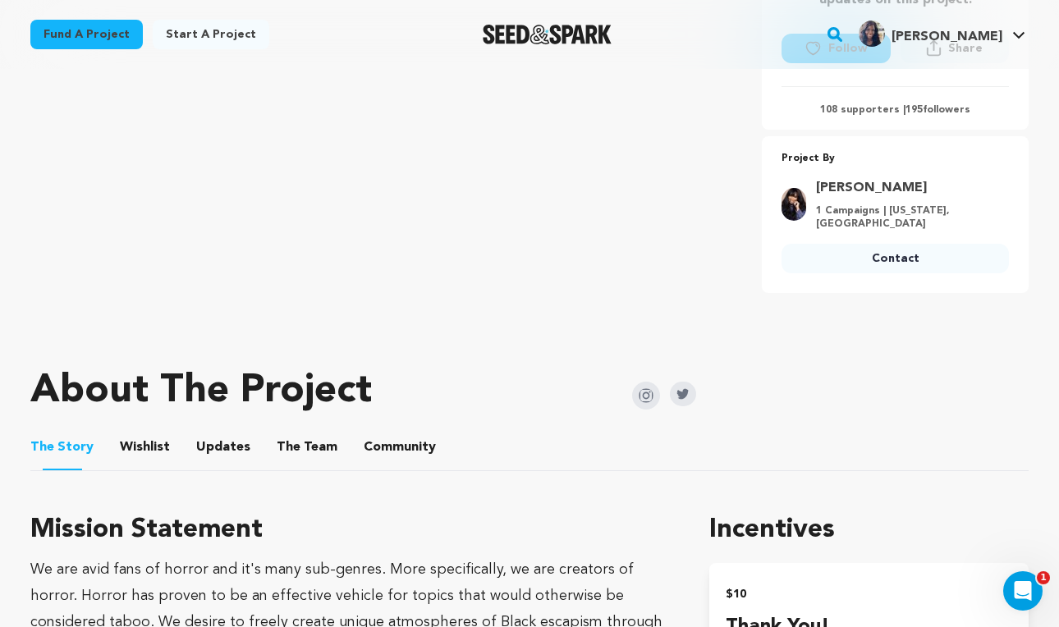
scroll to position [499, 0]
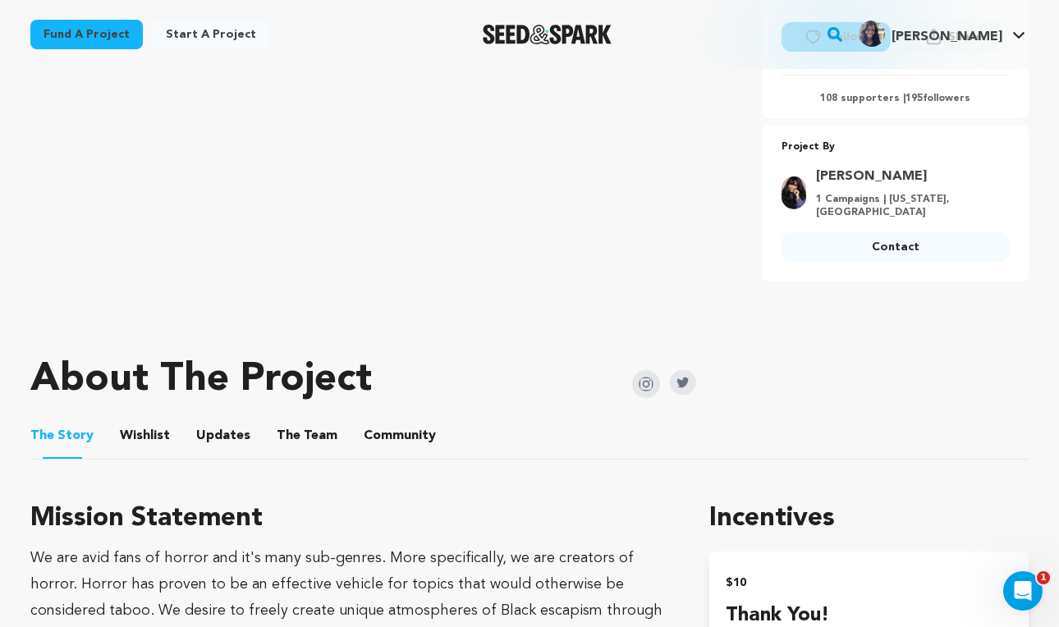
click at [304, 425] on button "The Team" at bounding box center [306, 438] width 39 height 39
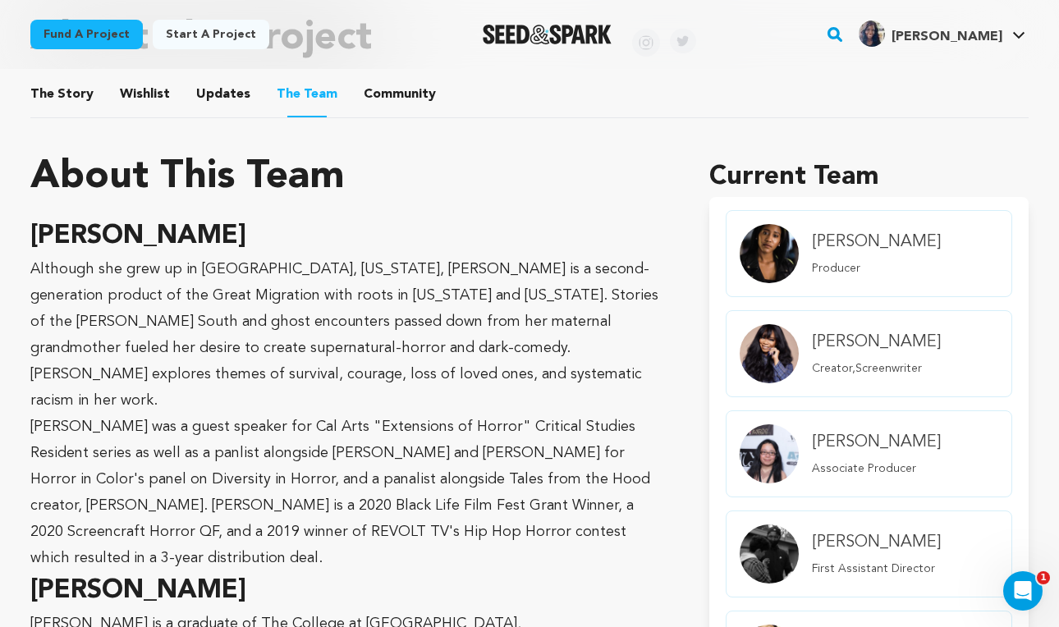
scroll to position [744, 0]
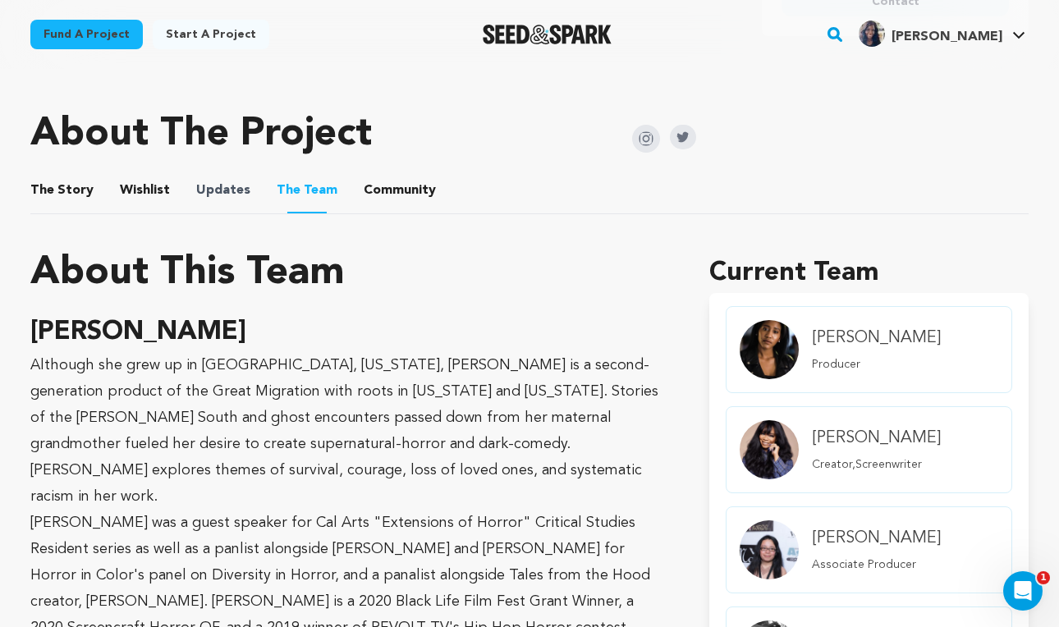
click at [196, 185] on span "Updates" at bounding box center [223, 191] width 54 height 20
click at [158, 185] on button "Wishlist" at bounding box center [145, 193] width 39 height 39
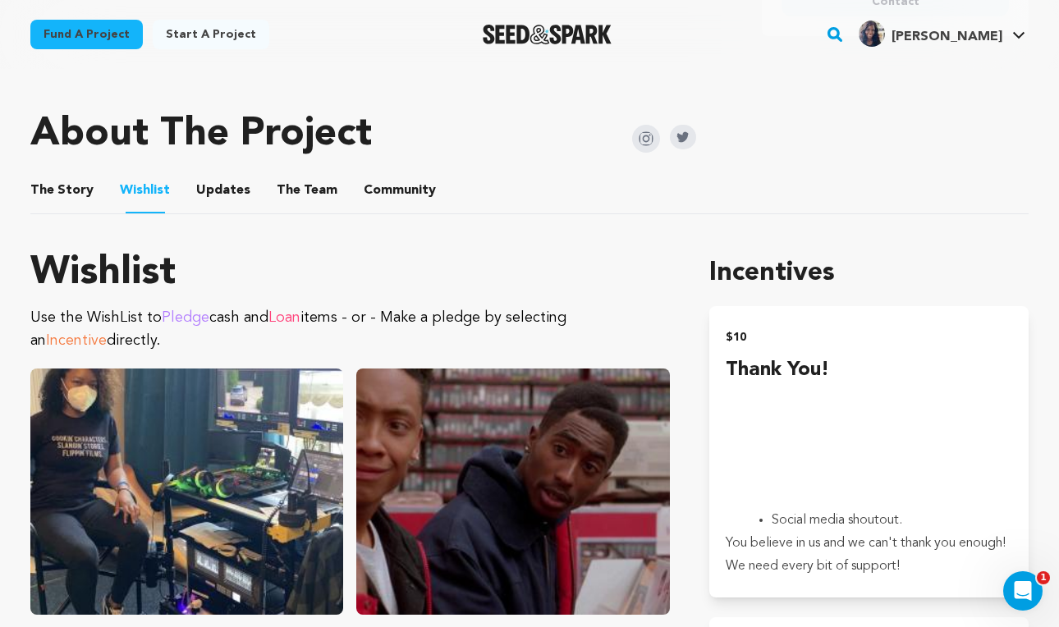
click at [207, 193] on button "Updates" at bounding box center [223, 193] width 39 height 39
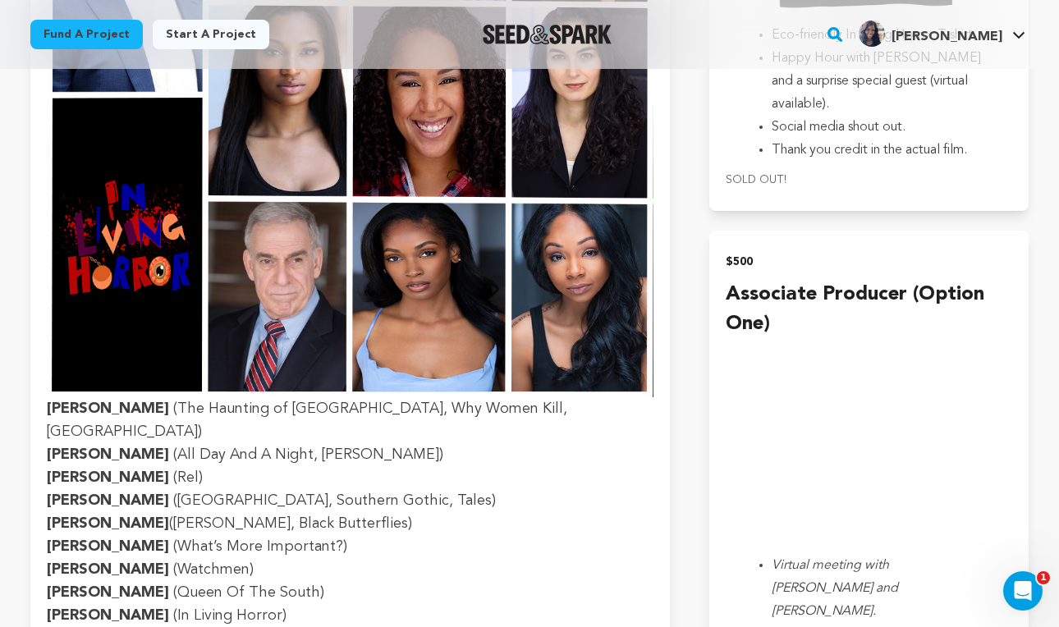
scroll to position [3344, 0]
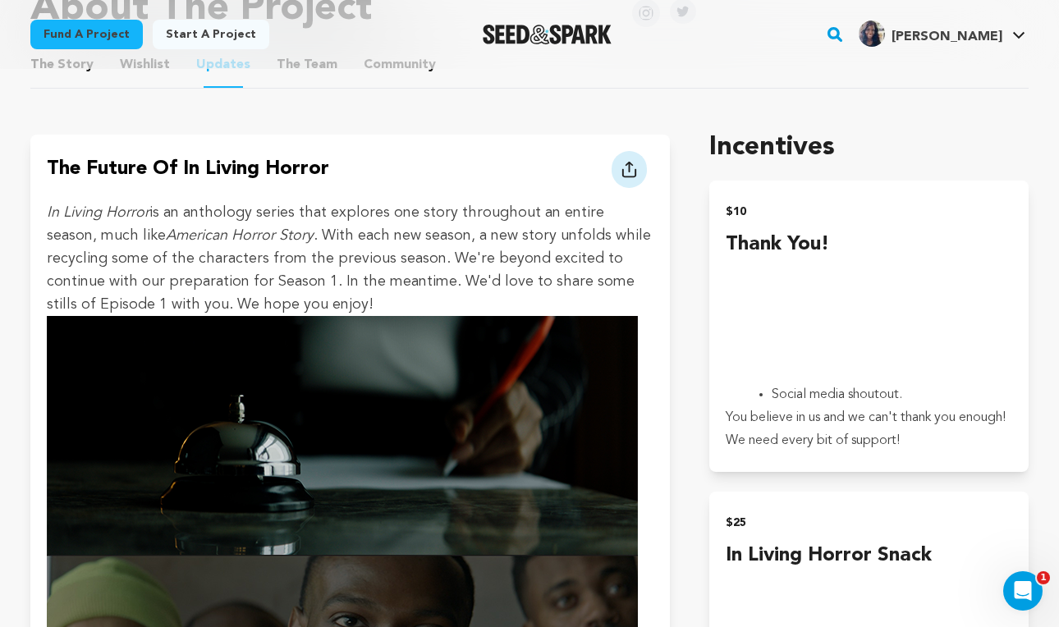
scroll to position [876, 0]
